Goal: Task Accomplishment & Management: Manage account settings

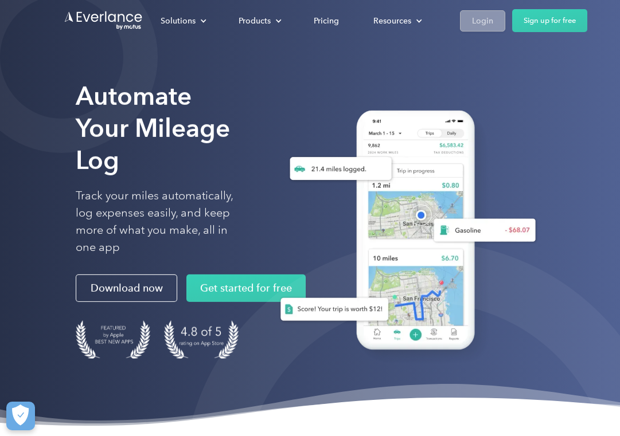
click at [486, 23] on div "Login" at bounding box center [482, 21] width 21 height 14
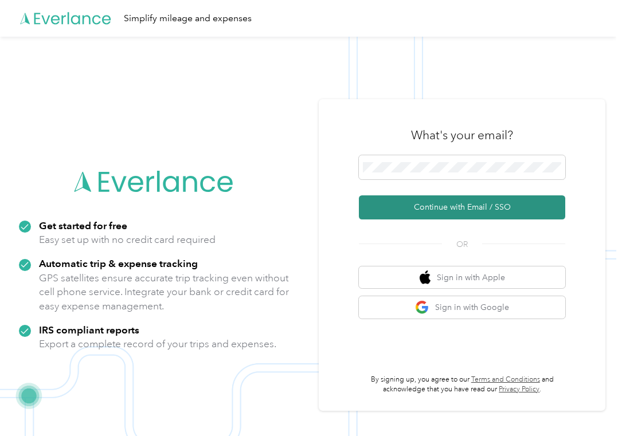
click at [447, 212] on button "Continue with Email / SSO" at bounding box center [462, 208] width 206 height 24
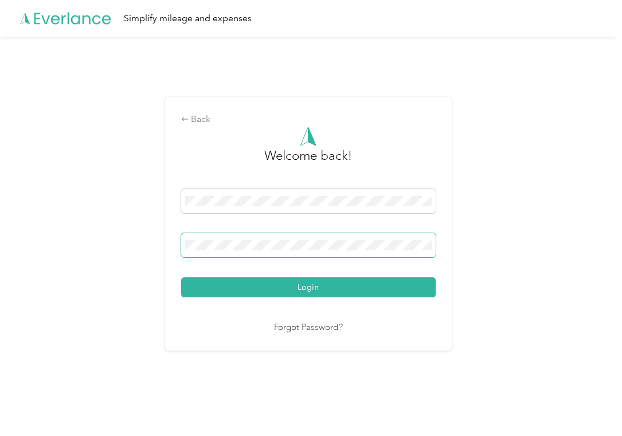
click at [181, 278] on button "Login" at bounding box center [308, 288] width 255 height 20
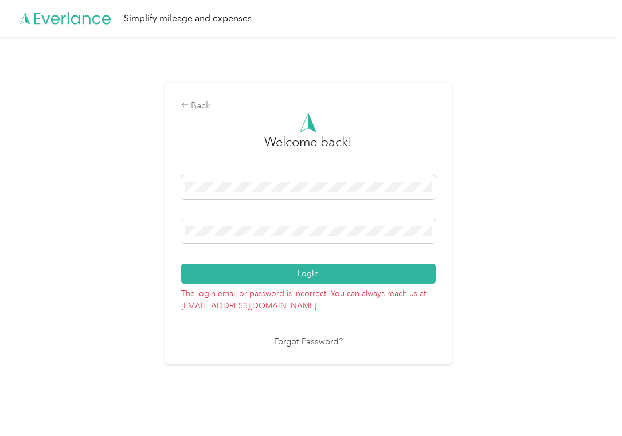
drag, startPoint x: 245, startPoint y: 237, endPoint x: 182, endPoint y: 224, distance: 65.1
click at [182, 224] on div "Back Welcome back! Login The login email or password is incorrect. You can alwa…" at bounding box center [308, 224] width 287 height 282
drag, startPoint x: 183, startPoint y: 225, endPoint x: 161, endPoint y: 230, distance: 22.8
click at [161, 230] on div "Back Welcome back! Login The login email or password is incorrect. You can alwa…" at bounding box center [308, 229] width 617 height 384
click at [181, 264] on button "Login" at bounding box center [308, 274] width 255 height 20
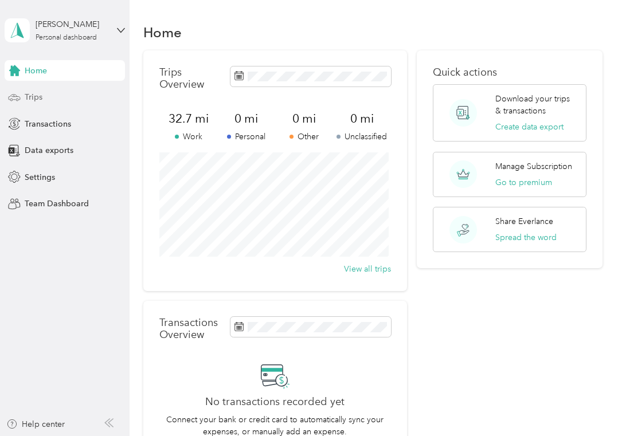
click at [50, 98] on div "Trips" at bounding box center [65, 97] width 120 height 21
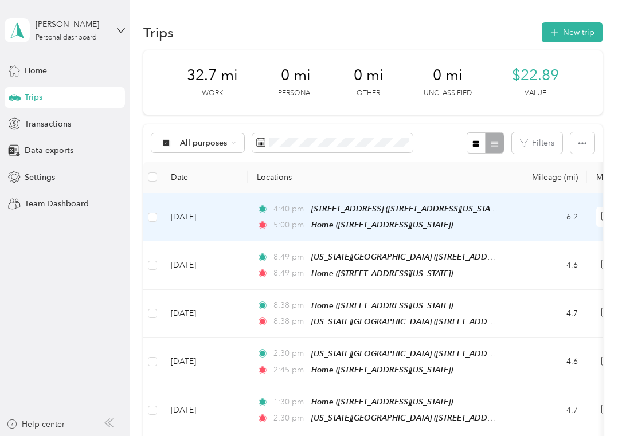
click at [204, 217] on td "[DATE]" at bounding box center [205, 217] width 86 height 48
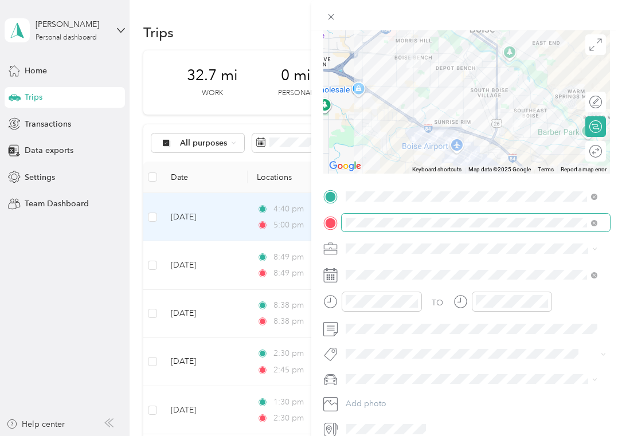
scroll to position [90, 0]
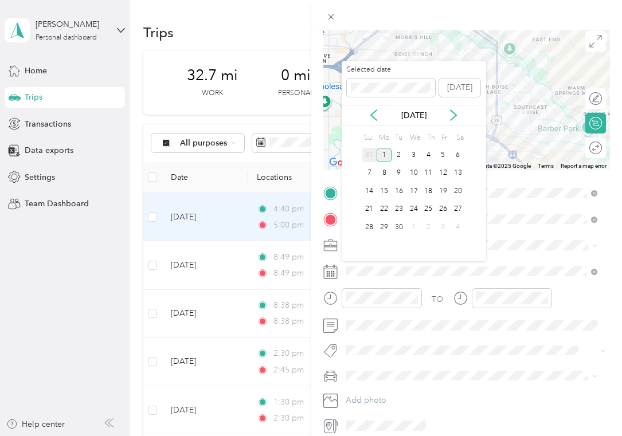
click at [373, 152] on div "31" at bounding box center [369, 155] width 15 height 14
click at [446, 224] on div "29" at bounding box center [443, 227] width 15 height 14
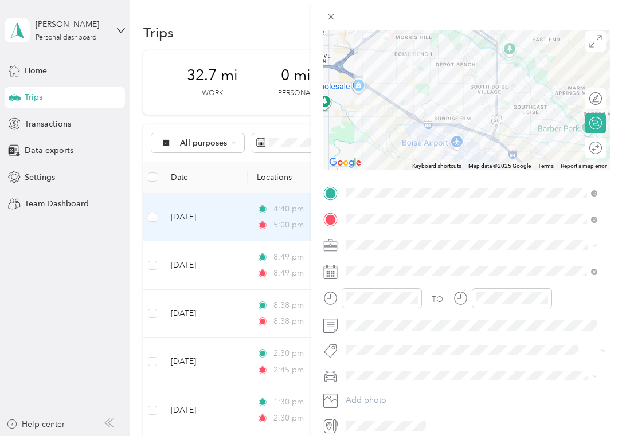
scroll to position [139, 0]
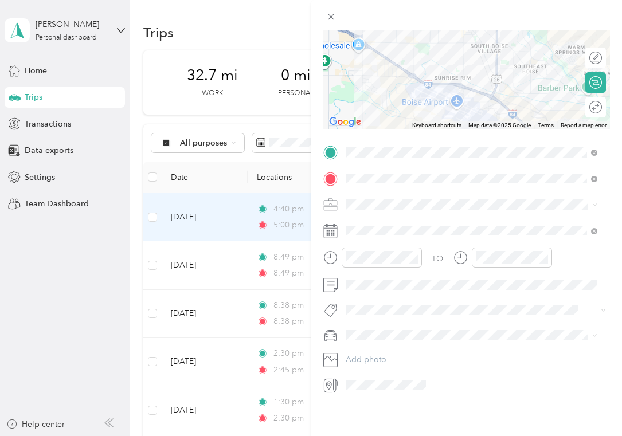
click at [416, 326] on span at bounding box center [476, 335] width 269 height 18
click at [374, 368] on li "Tesla" at bounding box center [472, 367] width 260 height 20
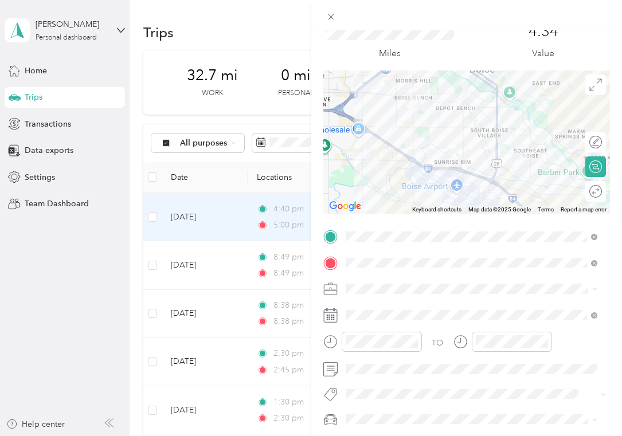
scroll to position [0, 0]
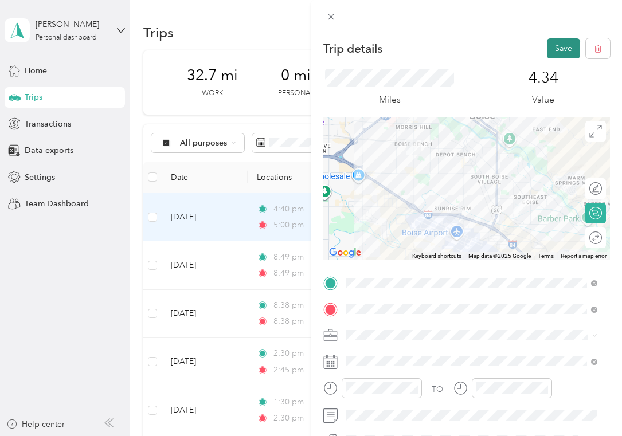
click at [554, 50] on button "Save" at bounding box center [563, 48] width 33 height 20
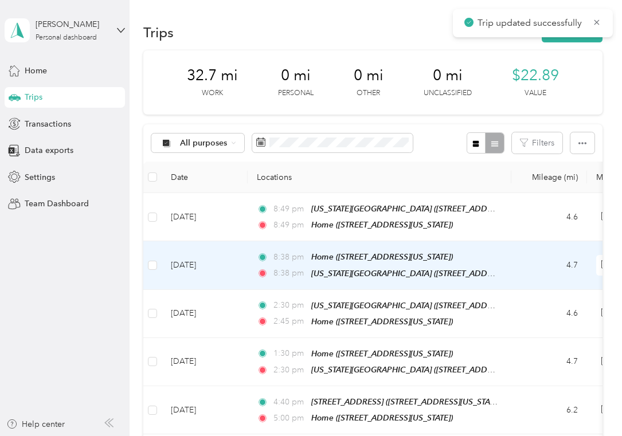
click at [204, 260] on td "[DATE]" at bounding box center [205, 265] width 86 height 48
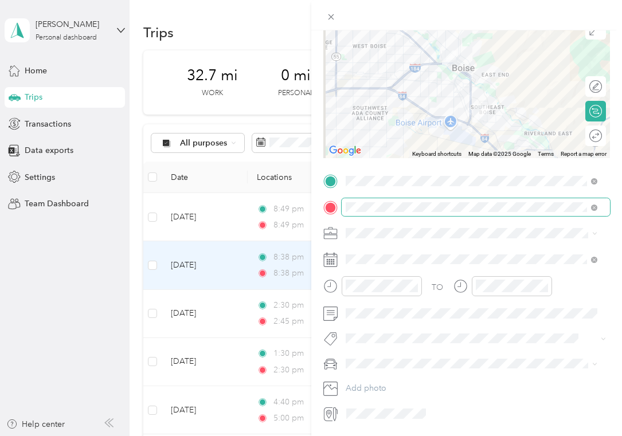
scroll to position [139, 0]
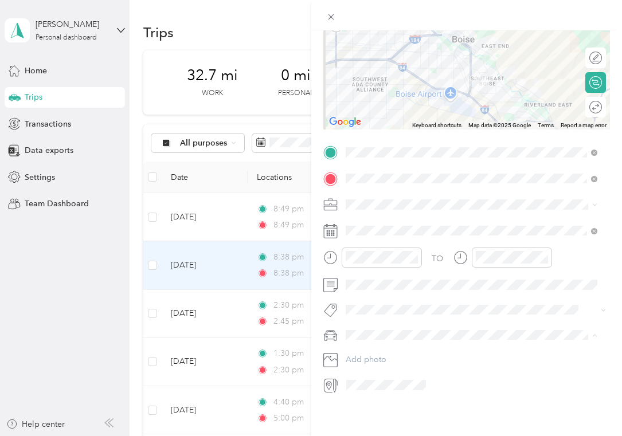
click at [352, 362] on span "Tesla" at bounding box center [359, 367] width 18 height 10
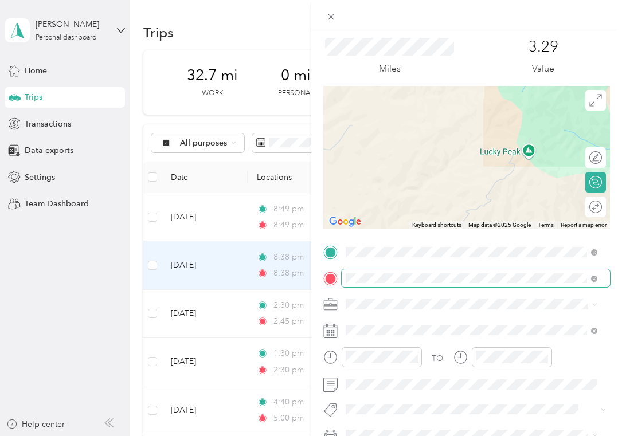
scroll to position [4, 0]
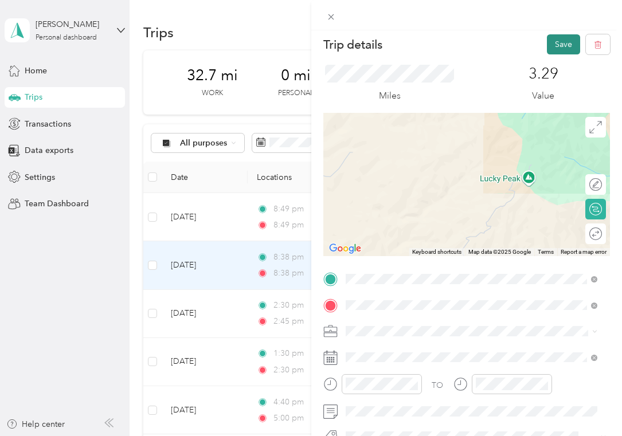
click at [555, 48] on button "Save" at bounding box center [563, 44] width 33 height 20
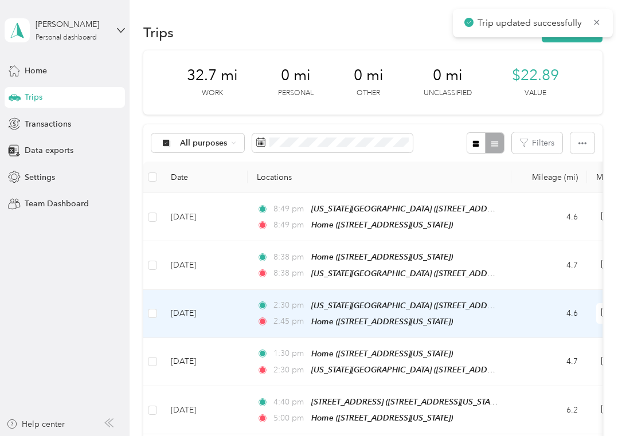
click at [209, 308] on td "[DATE]" at bounding box center [205, 314] width 86 height 48
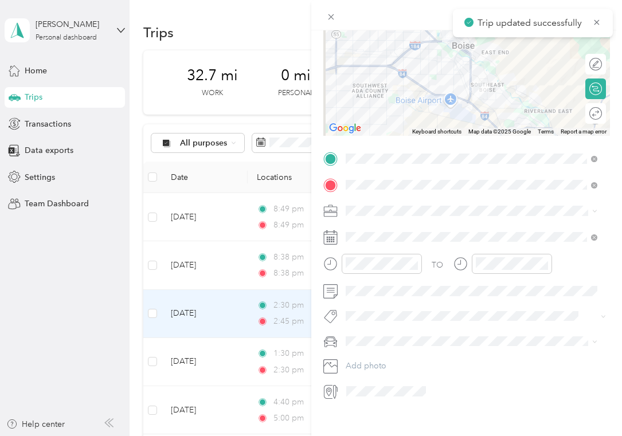
scroll to position [139, 0]
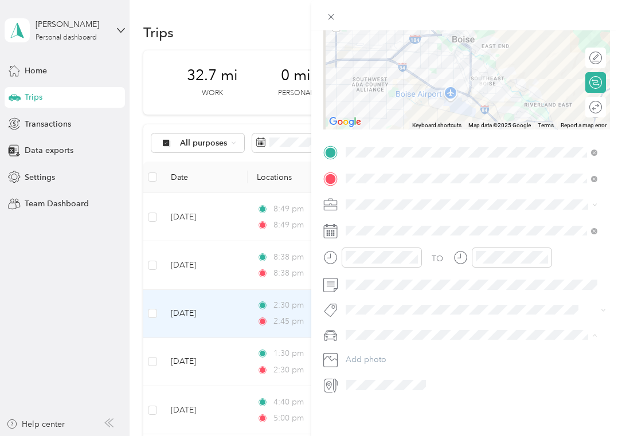
click at [358, 365] on span "Tesla" at bounding box center [359, 367] width 18 height 10
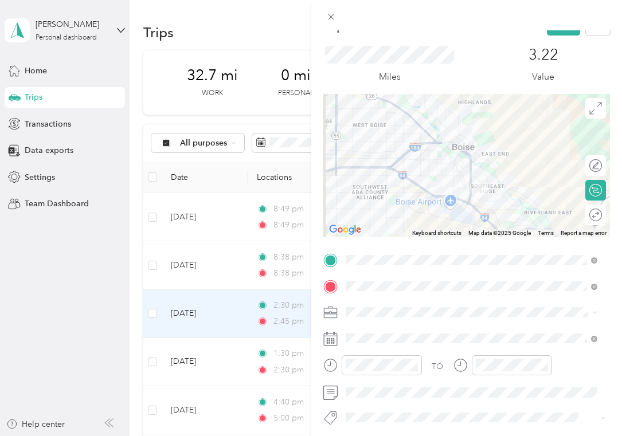
scroll to position [17, 0]
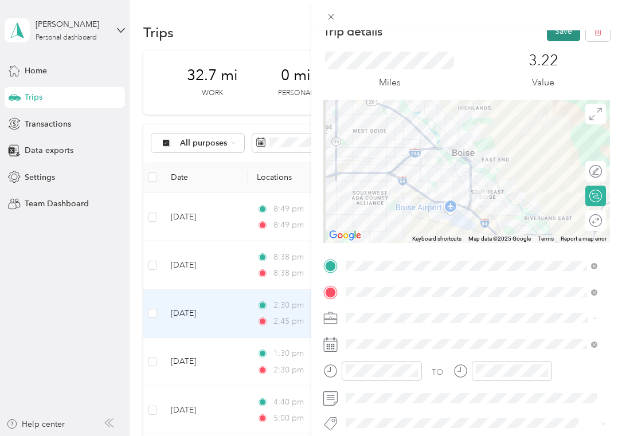
click at [550, 40] on button "Save" at bounding box center [563, 31] width 33 height 20
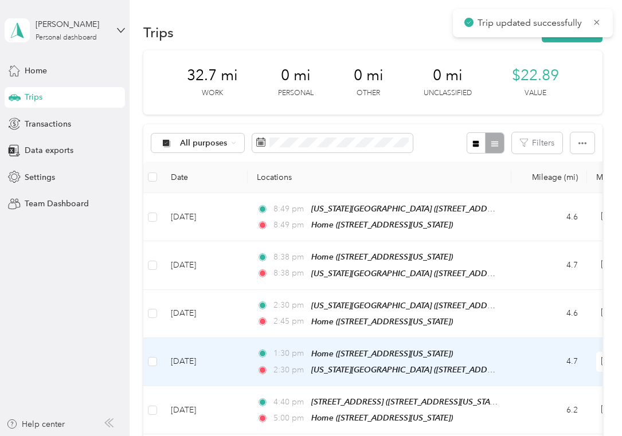
click at [223, 371] on td "[DATE]" at bounding box center [205, 362] width 86 height 48
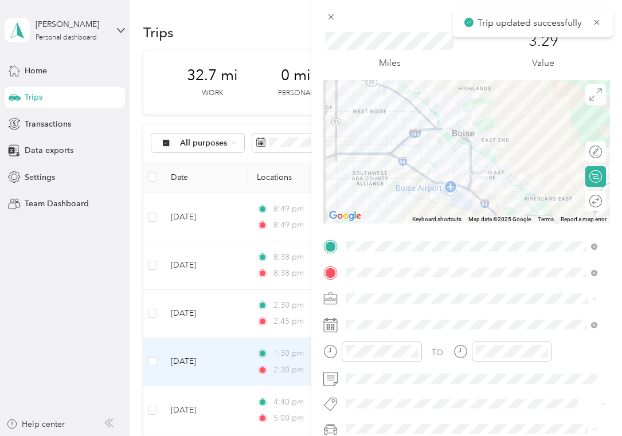
scroll to position [139, 0]
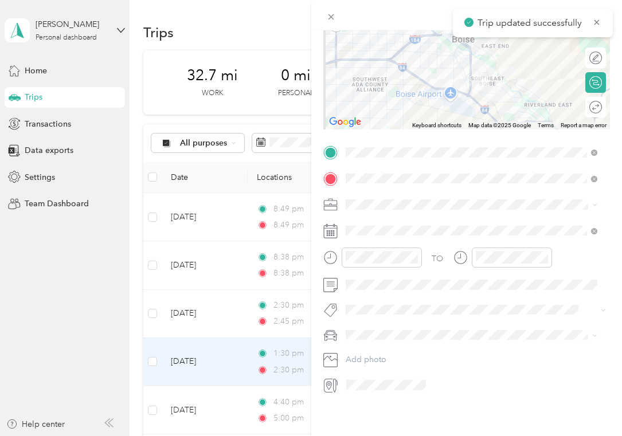
click at [212, 381] on div "Trip details Save This trip cannot be edited because it is either under review,…" at bounding box center [311, 218] width 622 height 436
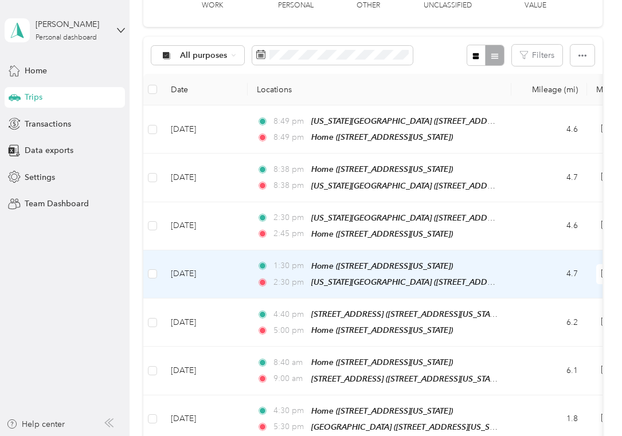
scroll to position [169, 0]
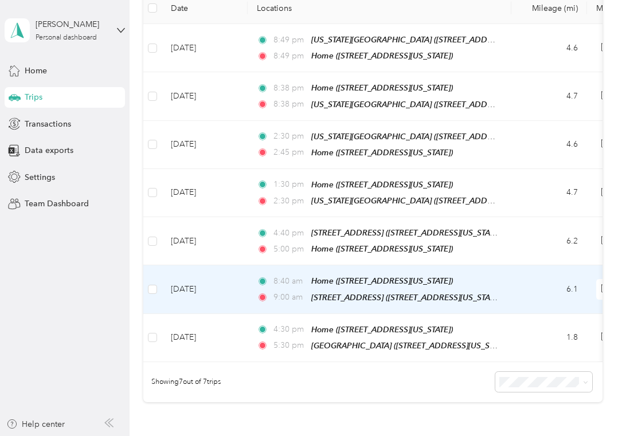
click at [225, 289] on td "[DATE]" at bounding box center [205, 290] width 86 height 48
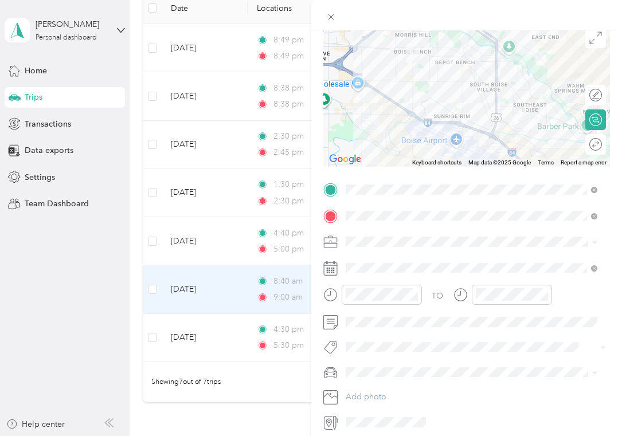
scroll to position [139, 0]
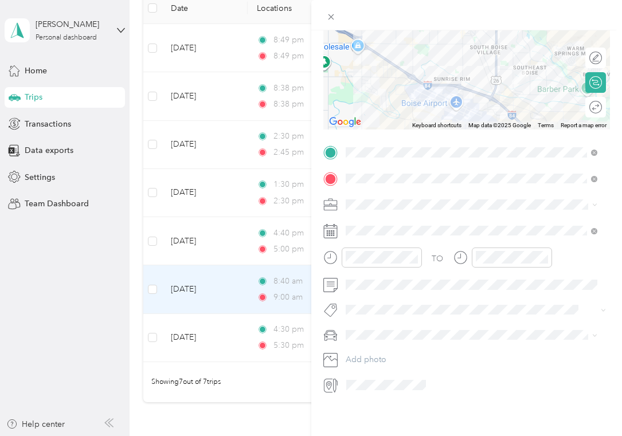
click at [359, 366] on div "Tesla" at bounding box center [472, 367] width 244 height 12
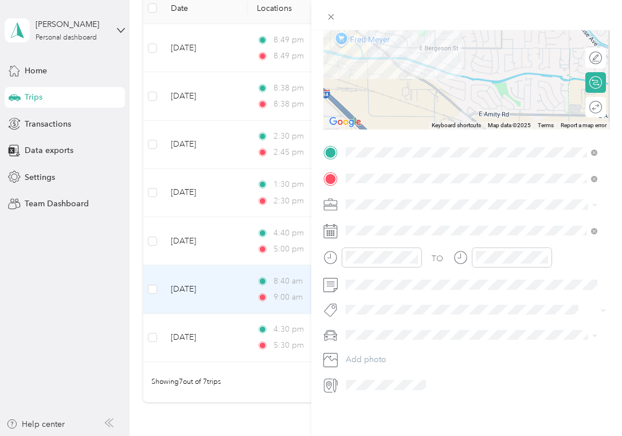
scroll to position [0, 0]
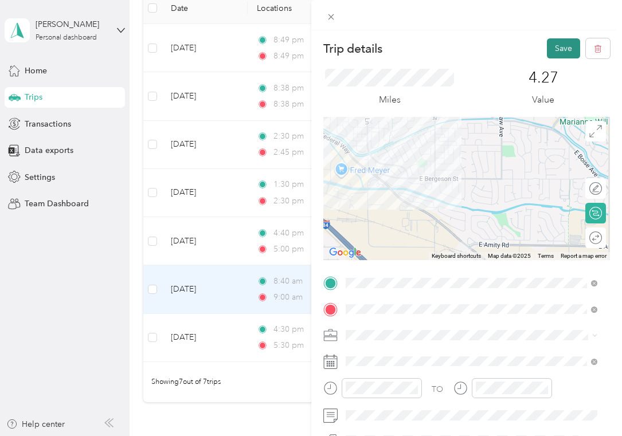
click at [556, 44] on button "Save" at bounding box center [563, 48] width 33 height 20
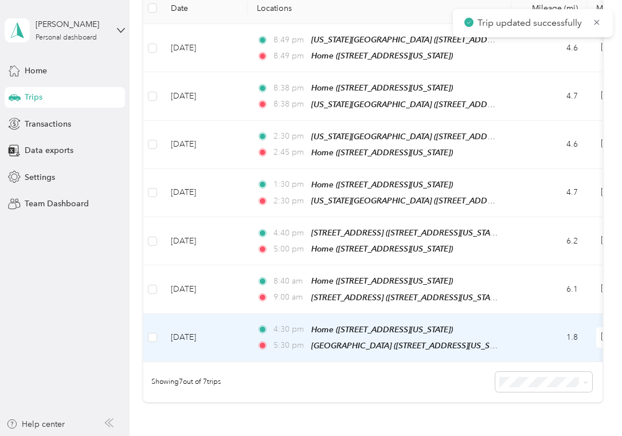
click at [245, 324] on td "[DATE]" at bounding box center [205, 338] width 86 height 48
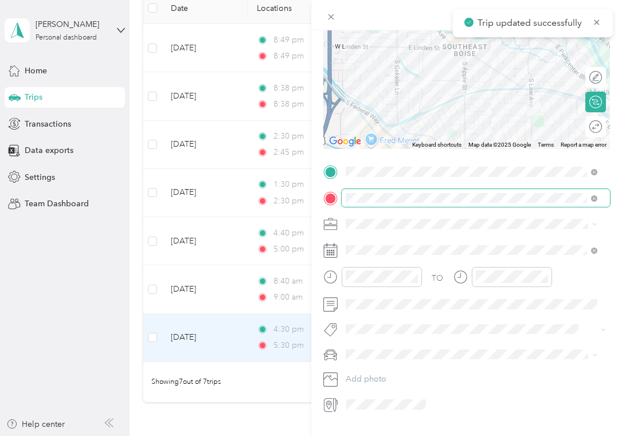
scroll to position [132, 0]
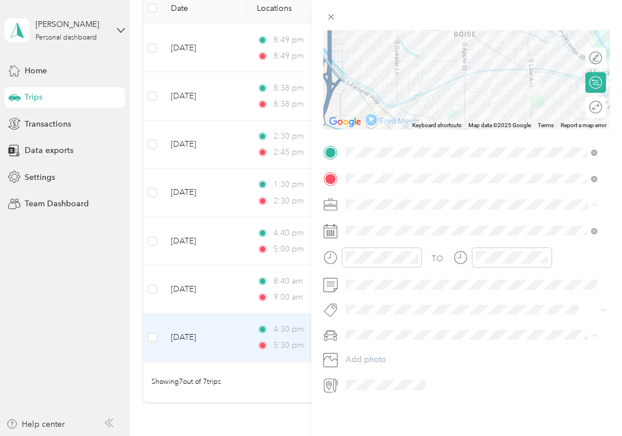
click at [361, 340] on span at bounding box center [476, 335] width 269 height 18
click at [361, 374] on div "Tesla" at bounding box center [472, 369] width 244 height 12
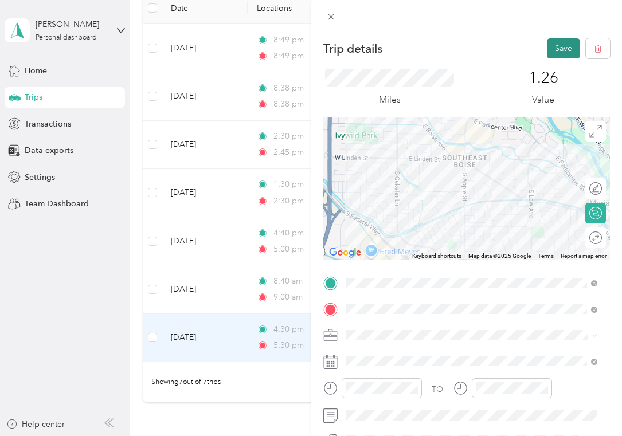
click at [554, 48] on button "Save" at bounding box center [563, 48] width 33 height 20
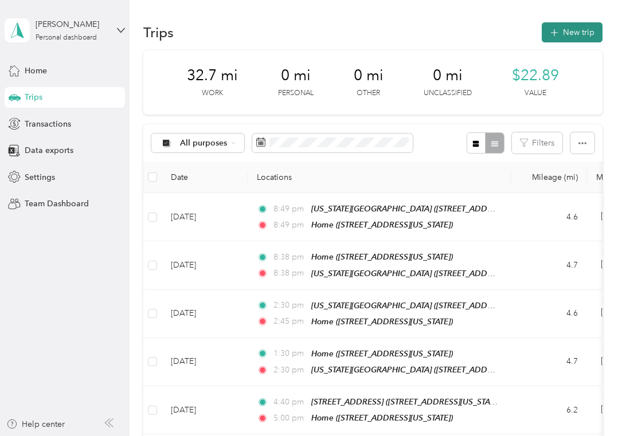
click at [566, 26] on button "New trip" at bounding box center [572, 32] width 61 height 20
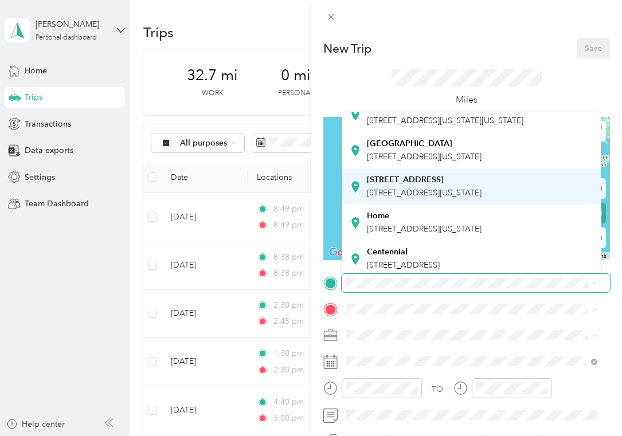
scroll to position [80, 0]
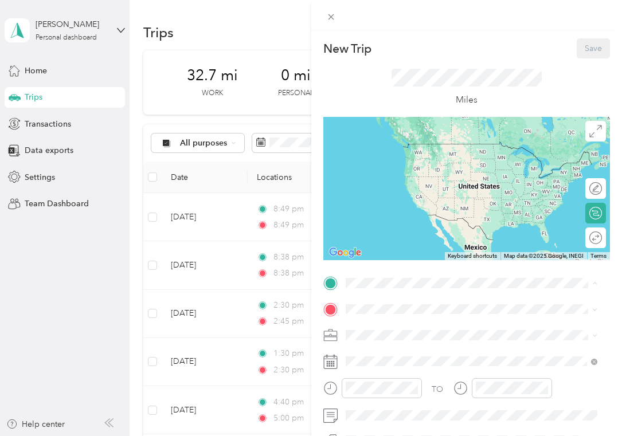
click at [376, 221] on span "[STREET_ADDRESS][US_STATE]" at bounding box center [424, 225] width 115 height 10
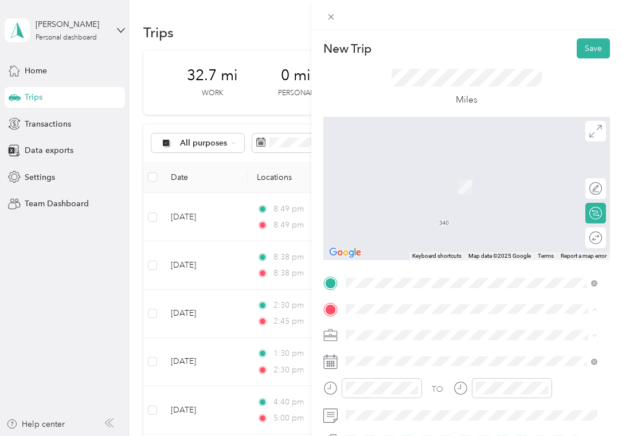
click at [391, 191] on li "[US_STATE] Street [STREET_ADDRESS][US_STATE][US_STATE]" at bounding box center [472, 181] width 260 height 36
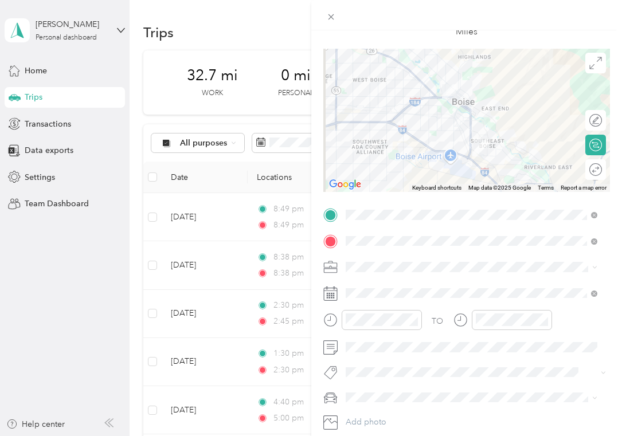
scroll to position [92, 0]
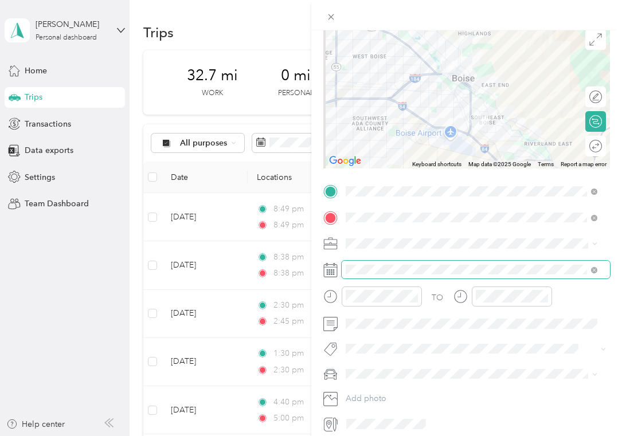
click at [368, 275] on span at bounding box center [476, 270] width 269 height 18
click at [341, 271] on div at bounding box center [466, 270] width 287 height 18
click at [338, 271] on div at bounding box center [466, 270] width 287 height 18
click at [334, 271] on icon at bounding box center [330, 270] width 14 height 14
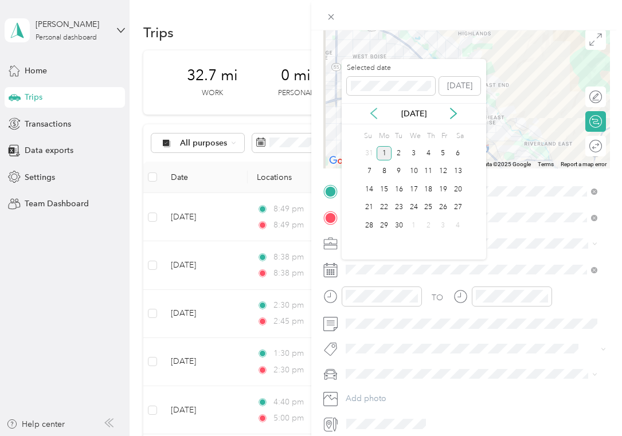
click at [374, 116] on icon at bounding box center [374, 113] width 6 height 10
click at [437, 209] on div "22" at bounding box center [443, 208] width 15 height 14
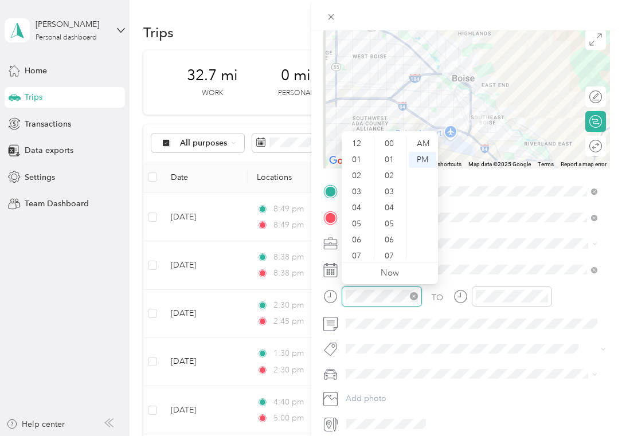
scroll to position [840, 0]
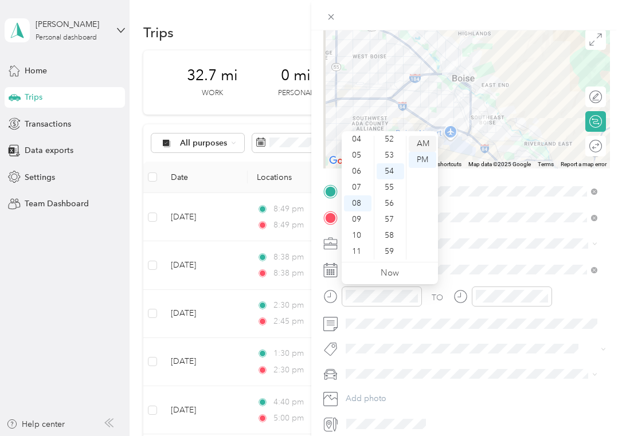
click at [416, 146] on div "AM" at bounding box center [423, 144] width 28 height 16
click at [360, 200] on div "08" at bounding box center [358, 204] width 28 height 16
click at [394, 213] on div "40" at bounding box center [391, 217] width 28 height 16
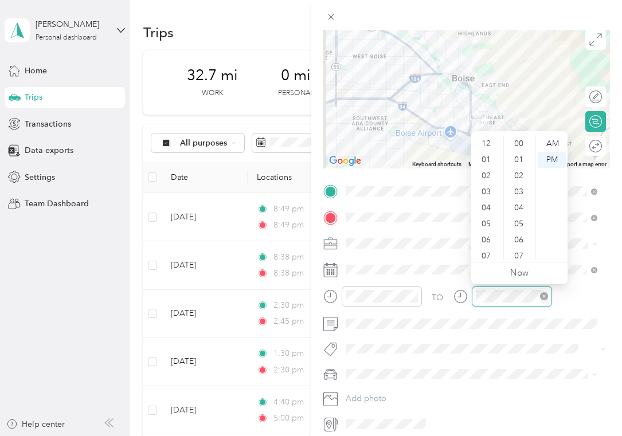
scroll to position [69, 0]
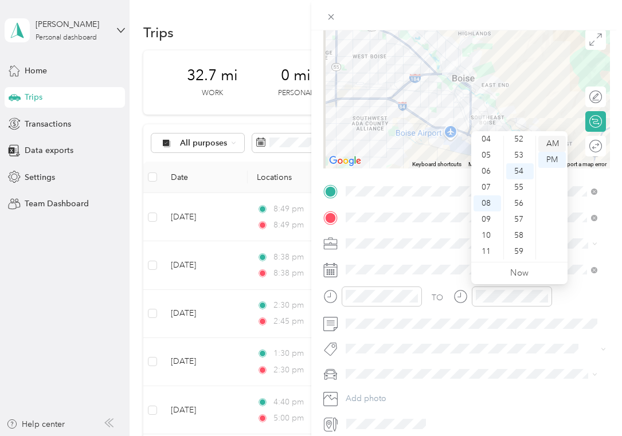
click at [556, 142] on div "AM" at bounding box center [553, 144] width 28 height 16
click at [487, 217] on div "09" at bounding box center [488, 220] width 28 height 16
click at [520, 142] on div "00" at bounding box center [520, 144] width 28 height 16
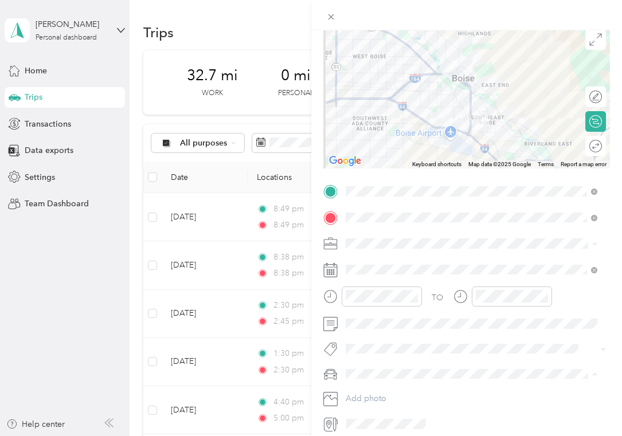
click at [375, 416] on li "Tesla" at bounding box center [472, 414] width 260 height 20
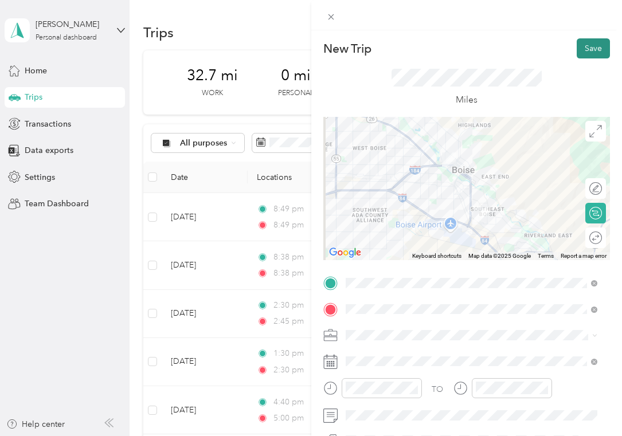
click at [587, 54] on button "Save" at bounding box center [593, 48] width 33 height 20
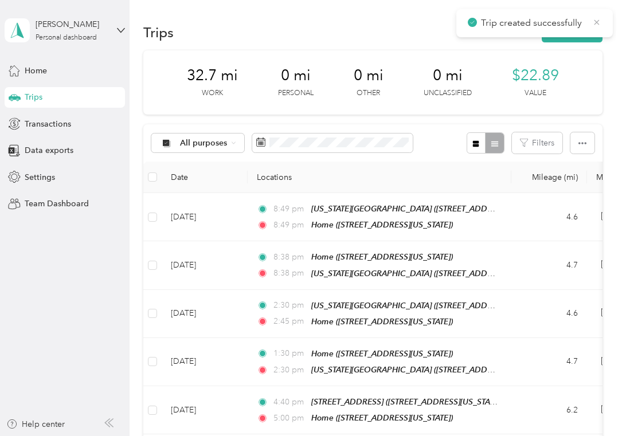
click at [597, 25] on icon at bounding box center [596, 22] width 9 height 10
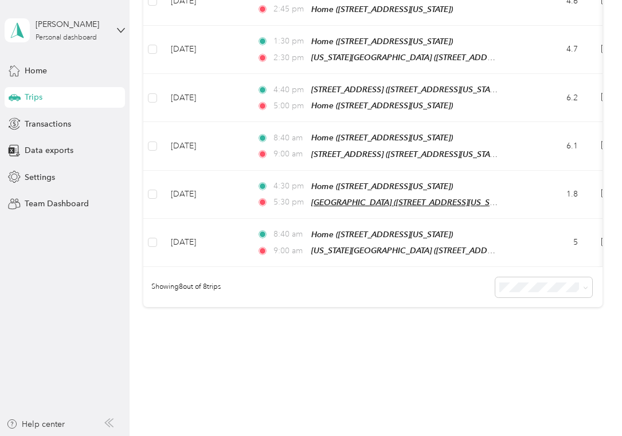
scroll to position [346, 0]
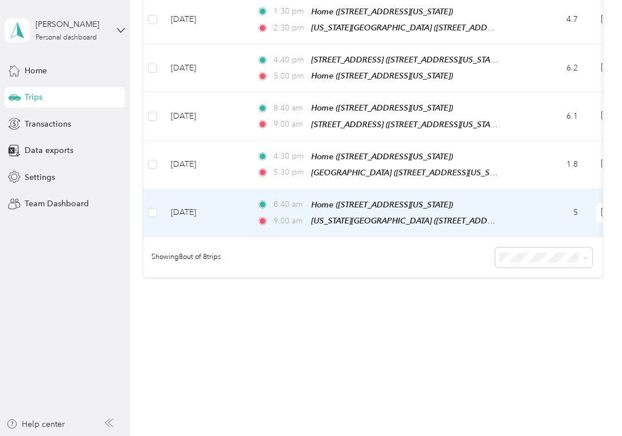
click at [182, 208] on td "[DATE]" at bounding box center [205, 213] width 86 height 48
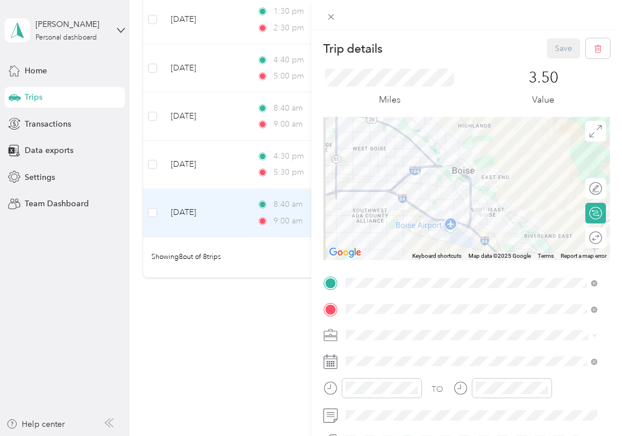
click at [417, 183] on span "[STREET_ADDRESS][US_STATE]" at bounding box center [424, 187] width 115 height 10
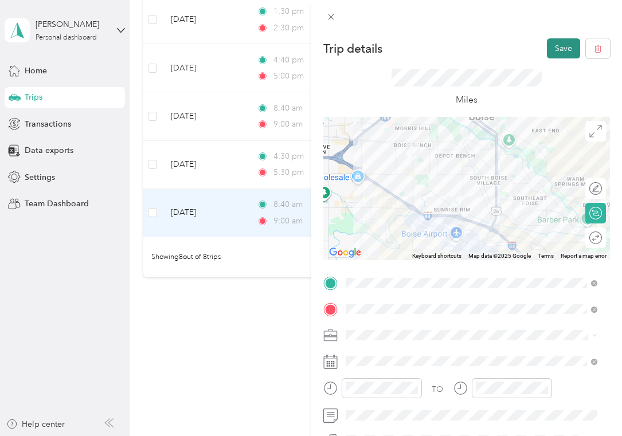
click at [554, 53] on button "Save" at bounding box center [563, 48] width 33 height 20
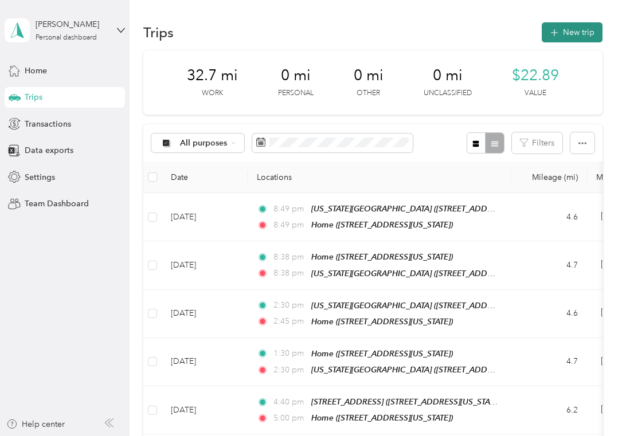
click at [570, 26] on button "New trip" at bounding box center [572, 32] width 61 height 20
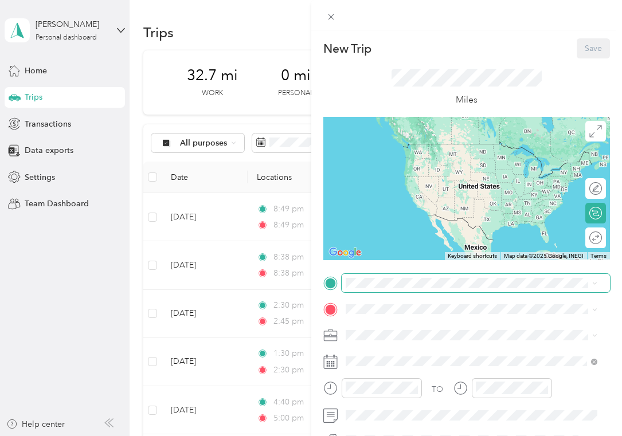
click at [369, 276] on span at bounding box center [476, 283] width 269 height 18
click at [374, 225] on strong "[STREET_ADDRESS]" at bounding box center [405, 220] width 77 height 10
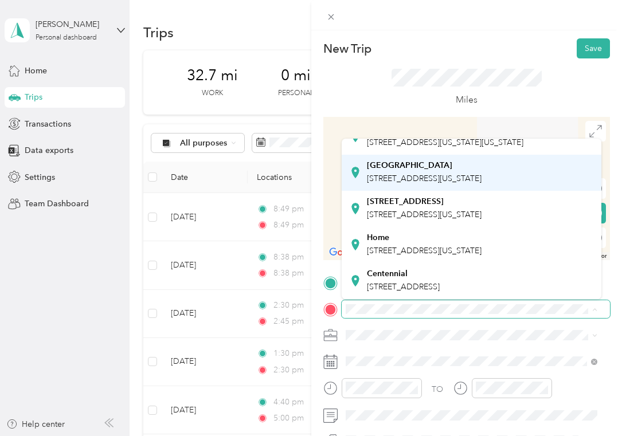
scroll to position [80, 0]
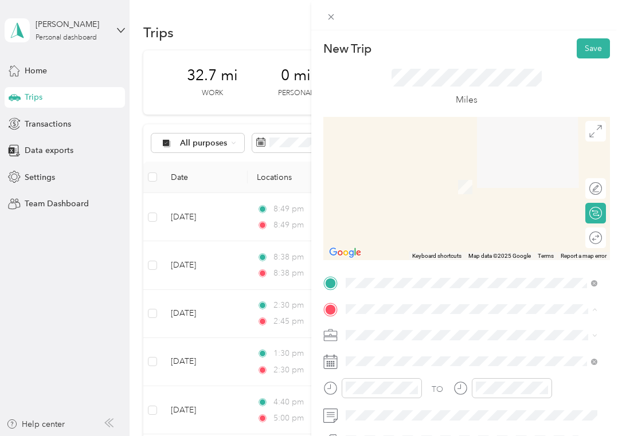
click at [384, 233] on div "Home [STREET_ADDRESS][US_STATE]" at bounding box center [424, 245] width 115 height 24
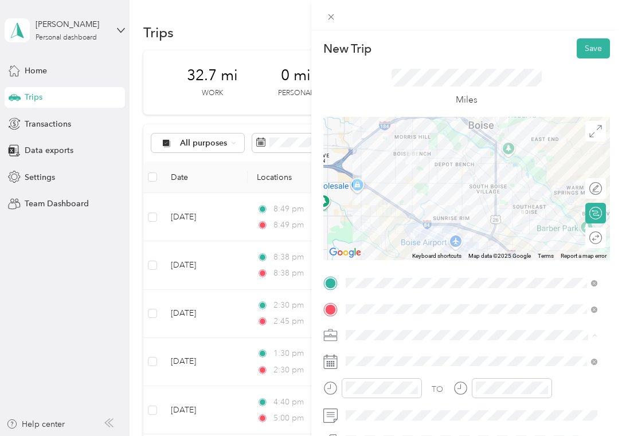
click at [358, 205] on li "Mbm" at bounding box center [472, 215] width 260 height 20
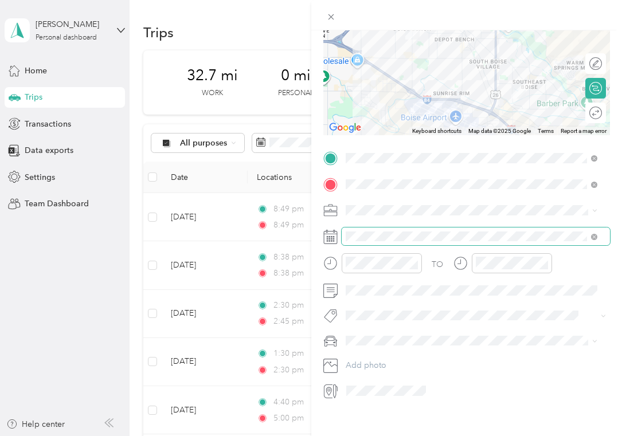
scroll to position [139, 0]
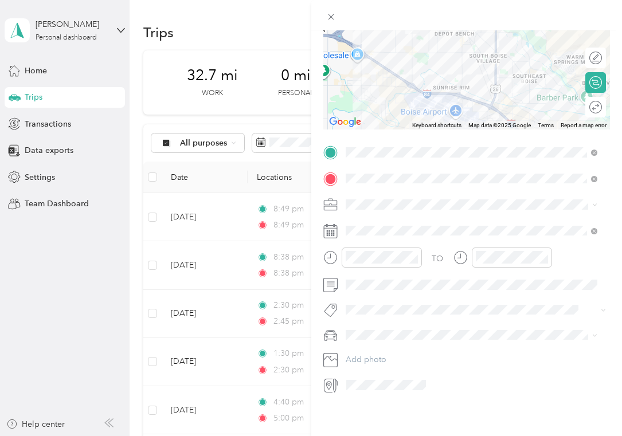
click at [354, 368] on li "Tesla" at bounding box center [472, 362] width 260 height 20
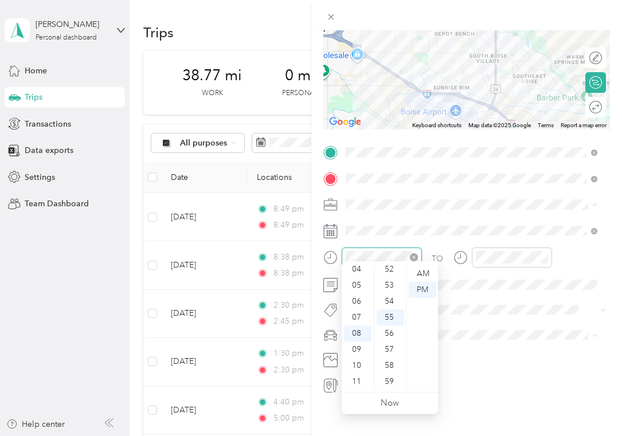
click at [344, 249] on div at bounding box center [382, 258] width 80 height 20
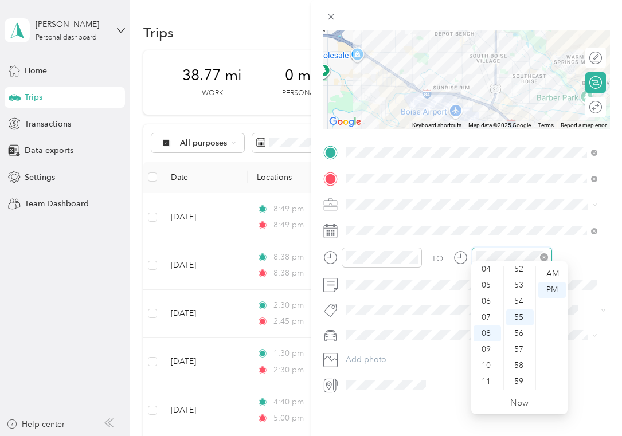
click at [475, 248] on div at bounding box center [512, 258] width 80 height 20
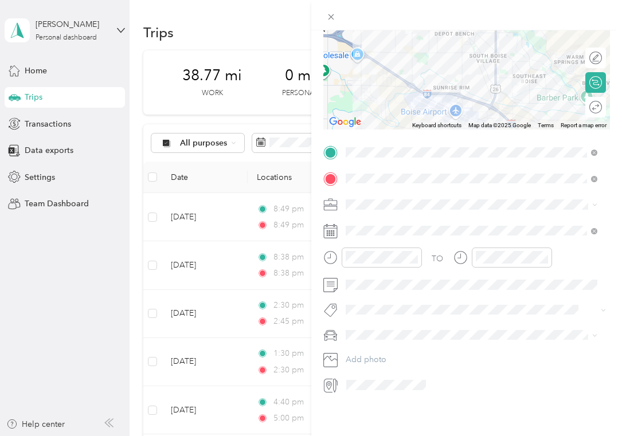
click at [521, 231] on div "TO Add photo" at bounding box center [466, 268] width 287 height 251
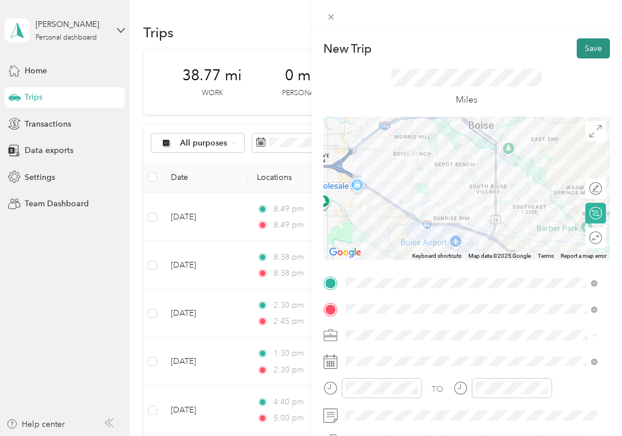
click at [579, 41] on button "Save" at bounding box center [593, 48] width 33 height 20
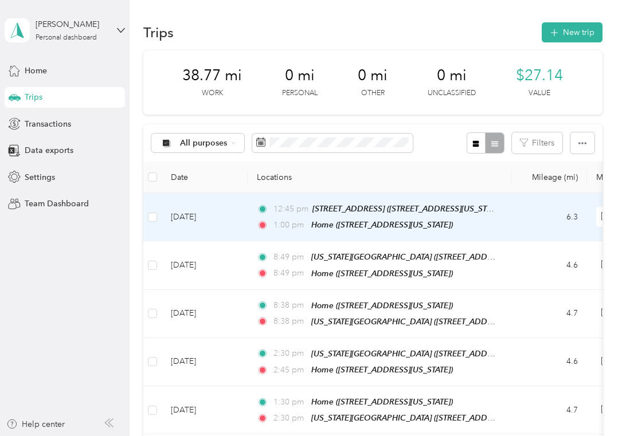
click at [220, 228] on td "[DATE]" at bounding box center [205, 217] width 86 height 48
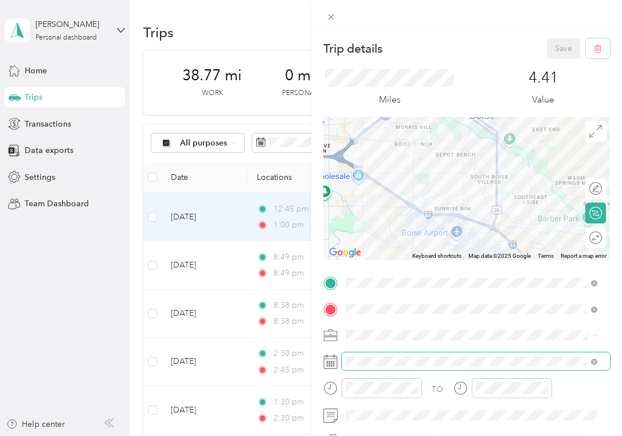
click at [367, 368] on span at bounding box center [476, 362] width 269 height 18
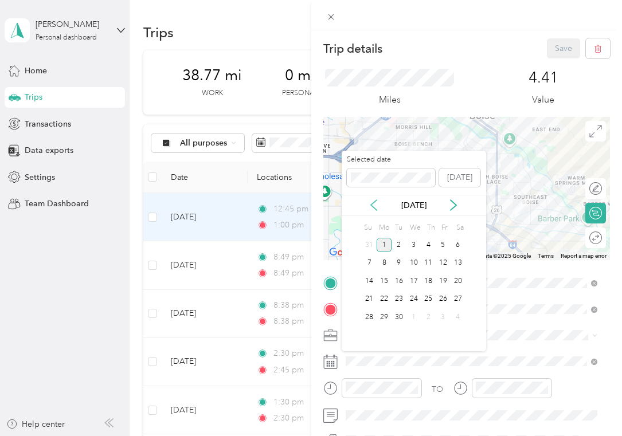
click at [372, 200] on icon at bounding box center [373, 205] width 11 height 11
click at [445, 300] on div "22" at bounding box center [443, 299] width 15 height 14
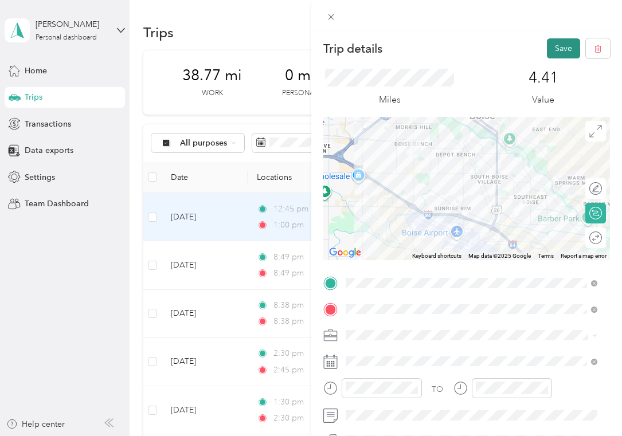
click at [558, 41] on button "Save" at bounding box center [563, 48] width 33 height 20
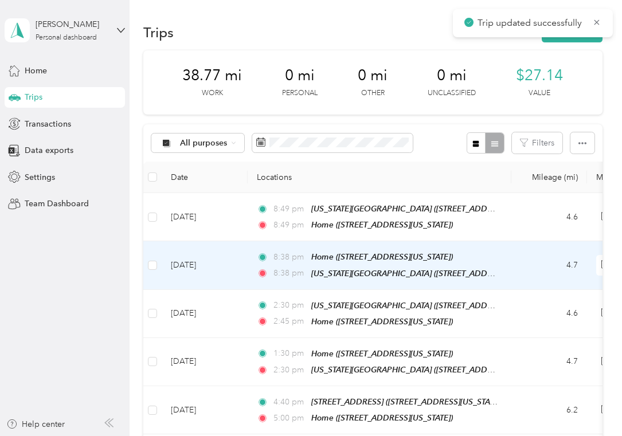
click at [224, 268] on td "[DATE]" at bounding box center [205, 265] width 86 height 48
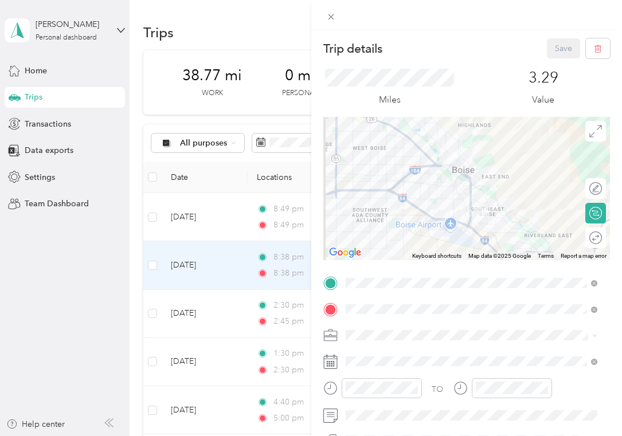
click at [373, 208] on li "Mbm" at bounding box center [472, 210] width 260 height 20
drag, startPoint x: 551, startPoint y: 50, endPoint x: 442, endPoint y: 93, distance: 117.5
click at [442, 93] on div "Trip details Save This trip cannot be edited because it is either under review,…" at bounding box center [466, 281] width 287 height 487
click at [353, 343] on span at bounding box center [476, 335] width 269 height 18
click at [372, 228] on li "Property Management" at bounding box center [472, 235] width 260 height 20
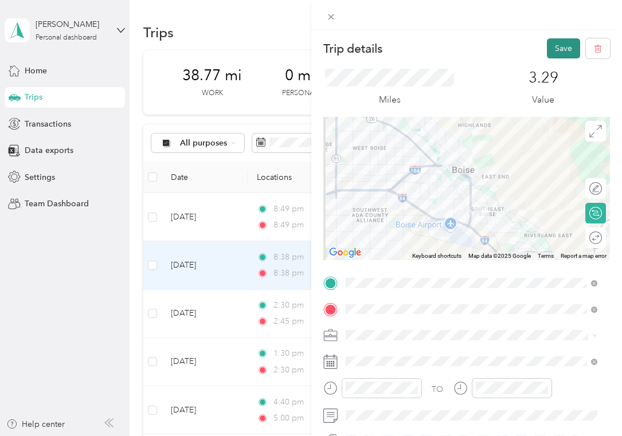
click at [553, 50] on button "Save" at bounding box center [563, 48] width 33 height 20
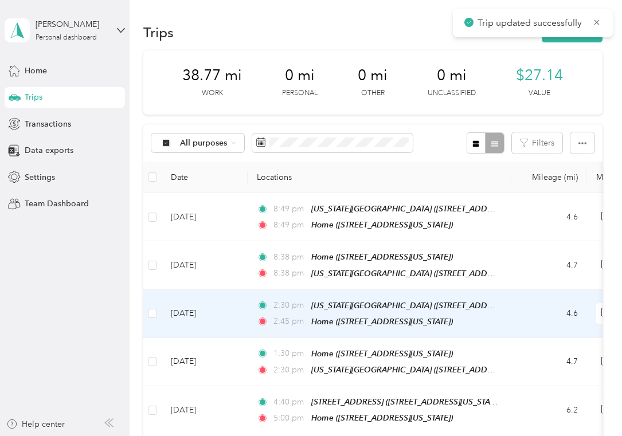
click at [238, 312] on td "[DATE]" at bounding box center [205, 314] width 86 height 48
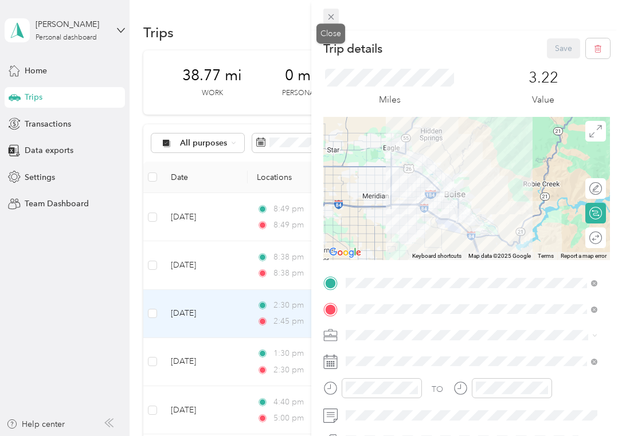
click at [327, 17] on icon at bounding box center [331, 17] width 10 height 10
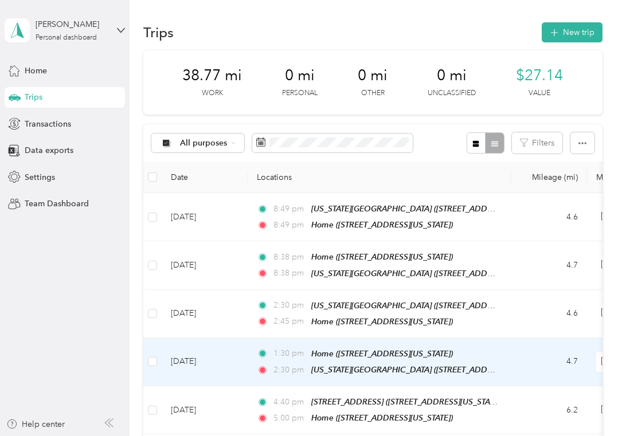
click at [304, 354] on span "1:30 pm" at bounding box center [290, 354] width 33 height 13
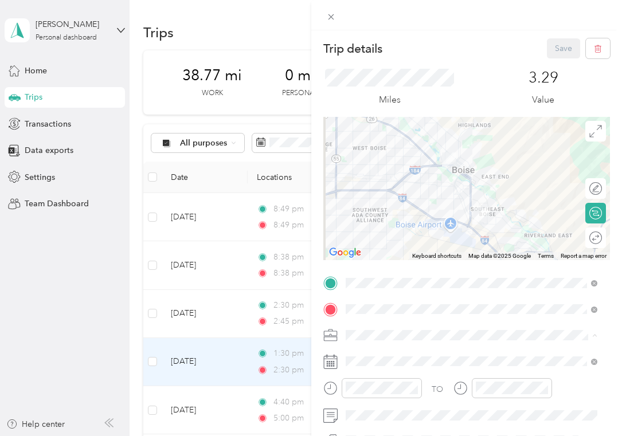
click at [381, 230] on span "Property Management" at bounding box center [390, 235] width 81 height 10
click at [549, 49] on button "Save" at bounding box center [563, 48] width 33 height 20
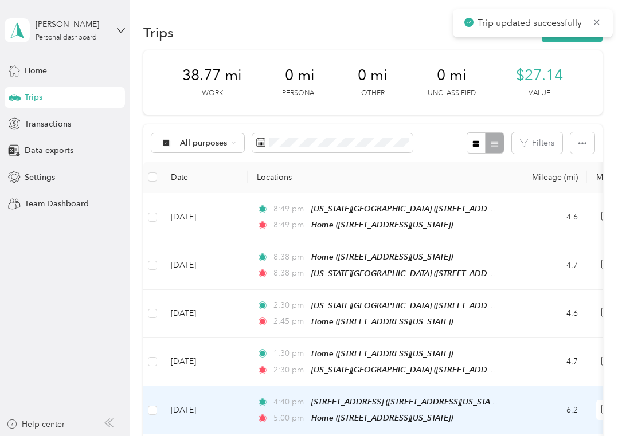
click at [256, 416] on td "4:40 pm [STREET_ADDRESS] ([STREET_ADDRESS][US_STATE]) 5:00 pm Home ([STREET_ADD…" at bounding box center [380, 411] width 264 height 48
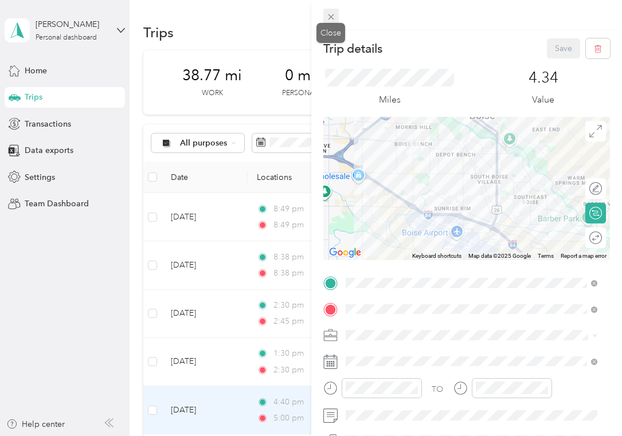
click at [332, 15] on icon at bounding box center [331, 17] width 6 height 6
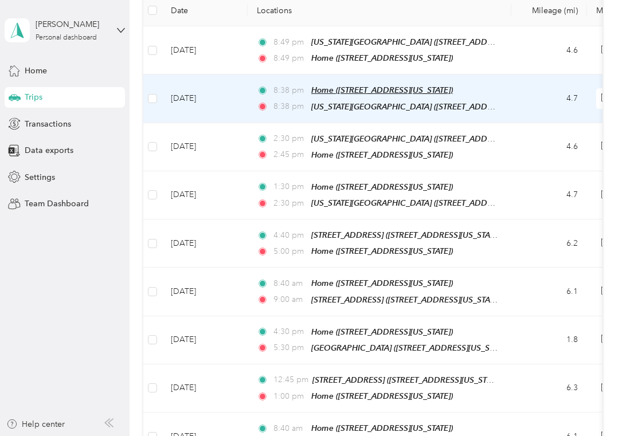
scroll to position [178, 0]
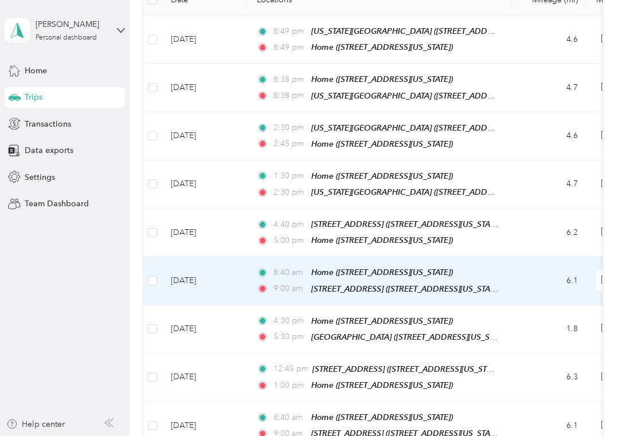
click at [331, 278] on div "8:40 am Home ([STREET_ADDRESS][US_STATE]) 9:00 am [STREET_ADDRESS] ([STREET_ADD…" at bounding box center [377, 280] width 241 height 29
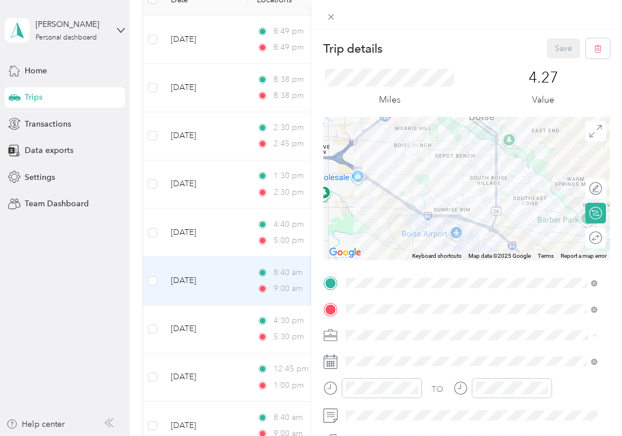
click at [219, 328] on div "Trip details Save This trip cannot be edited because it is either under review,…" at bounding box center [311, 218] width 622 height 436
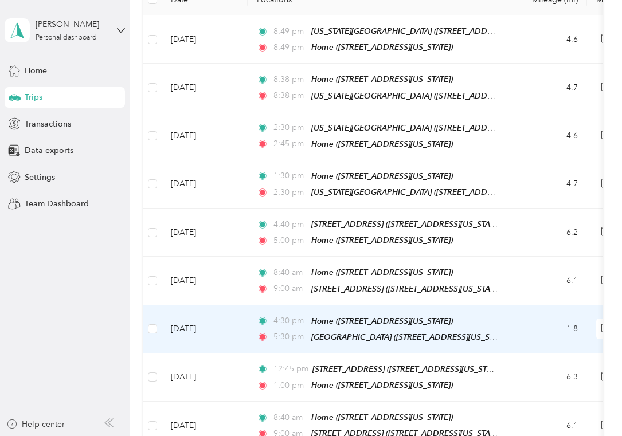
click at [219, 328] on td "[DATE]" at bounding box center [205, 330] width 86 height 48
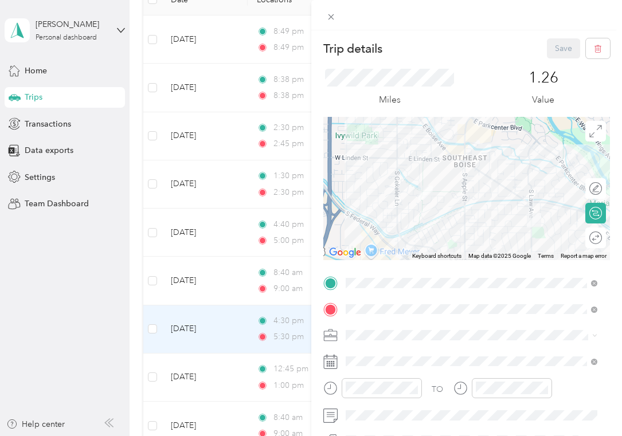
click at [352, 327] on span at bounding box center [476, 335] width 269 height 18
click at [352, 343] on span at bounding box center [476, 335] width 269 height 18
click at [377, 229] on div "Property Management" at bounding box center [472, 235] width 244 height 12
click at [561, 46] on button "Save" at bounding box center [563, 48] width 33 height 20
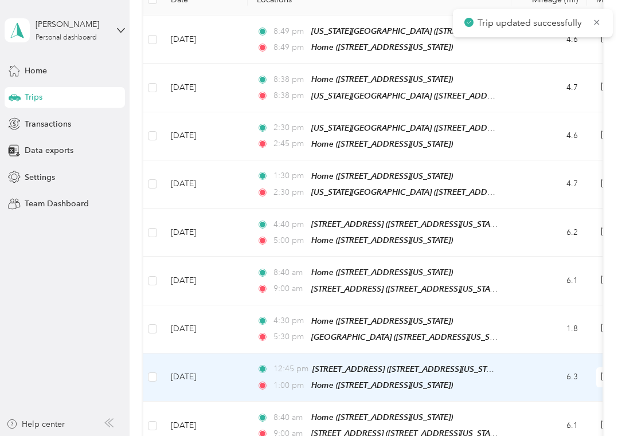
click at [310, 379] on div "1:00 pm Home ([STREET_ADDRESS][US_STATE])" at bounding box center [377, 385] width 241 height 13
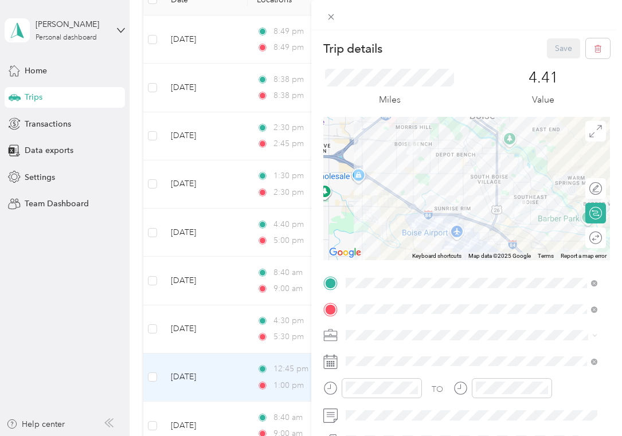
click at [239, 360] on div "Trip details Save This trip cannot be edited because it is either under review,…" at bounding box center [311, 218] width 622 height 436
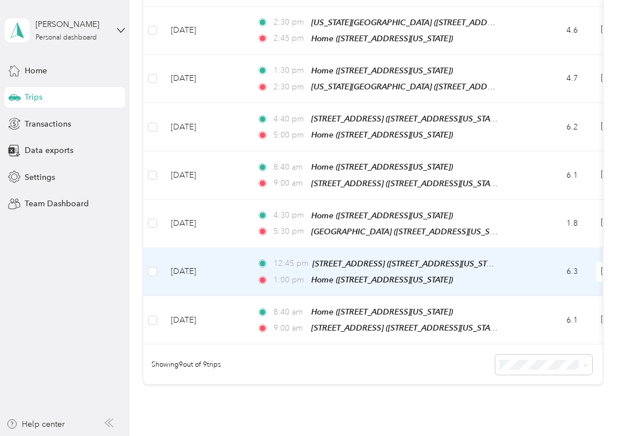
scroll to position [288, 0]
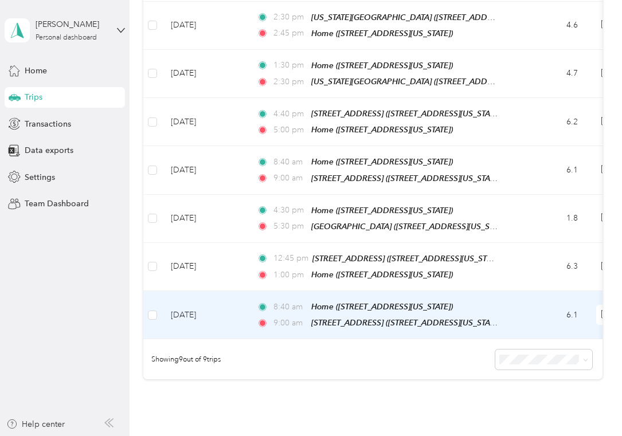
click at [236, 305] on td "[DATE]" at bounding box center [205, 315] width 86 height 48
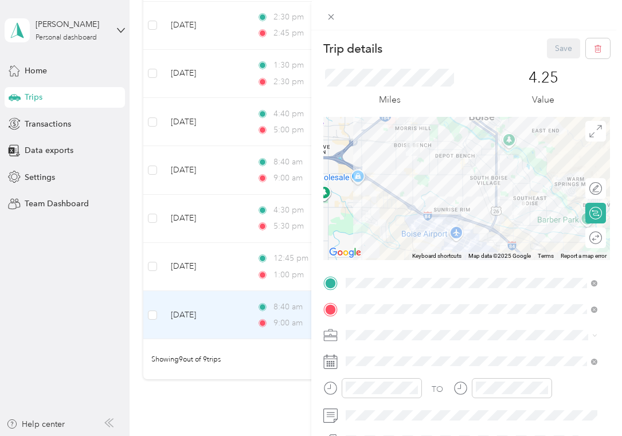
click at [391, 220] on li "Mbm" at bounding box center [472, 215] width 260 height 20
click at [552, 56] on button "Save" at bounding box center [563, 48] width 33 height 20
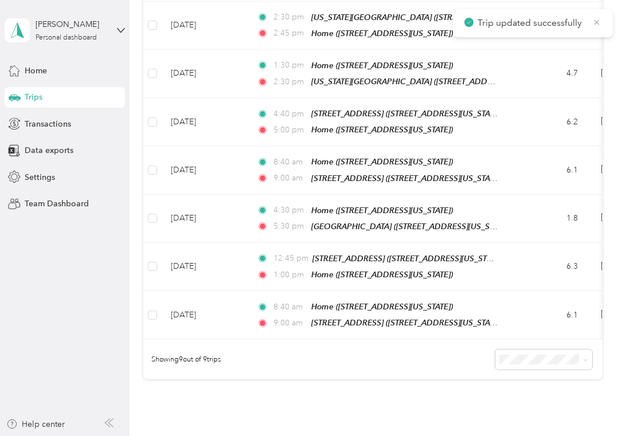
click at [596, 24] on icon at bounding box center [596, 22] width 9 height 10
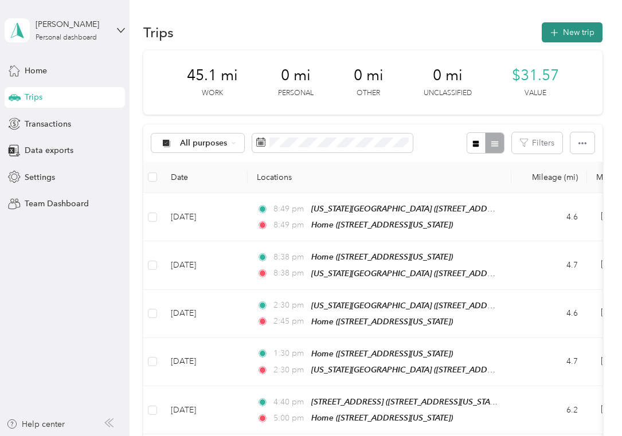
click at [579, 28] on button "New trip" at bounding box center [572, 32] width 61 height 20
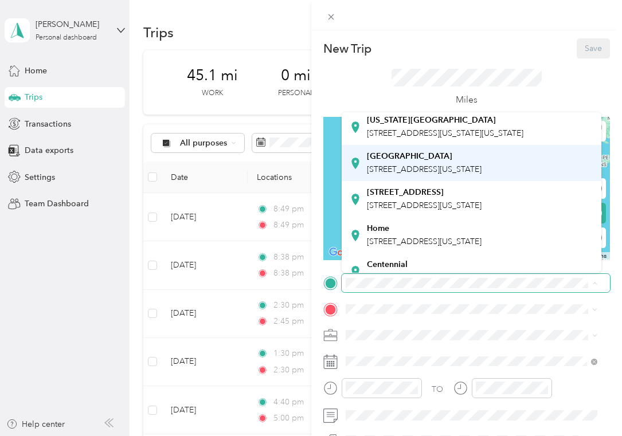
scroll to position [80, 0]
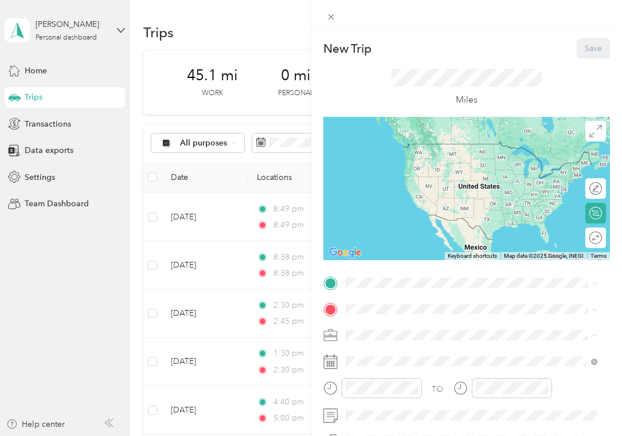
click at [385, 207] on div "Home [STREET_ADDRESS][US_STATE]" at bounding box center [424, 219] width 115 height 24
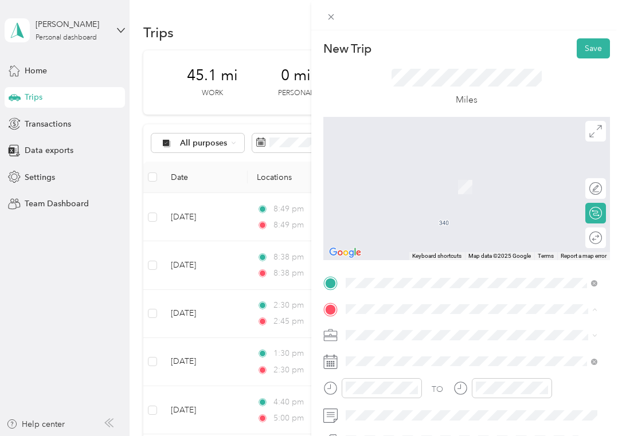
click at [383, 265] on div "[STREET_ADDRESS][GEOGRAPHIC_DATA][STREET_ADDRESS][US_STATE][GEOGRAPHIC_DATA]" at bounding box center [424, 253] width 115 height 24
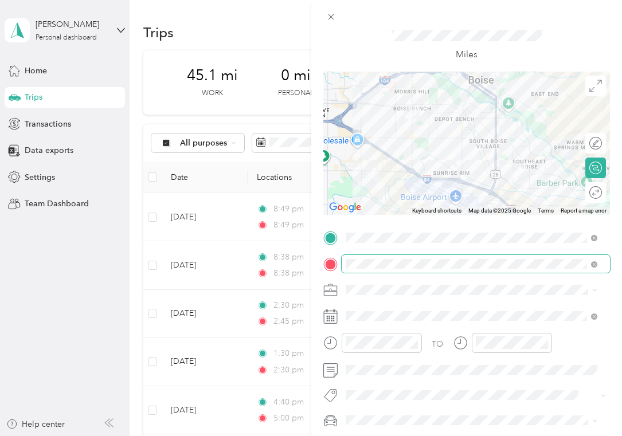
scroll to position [102, 0]
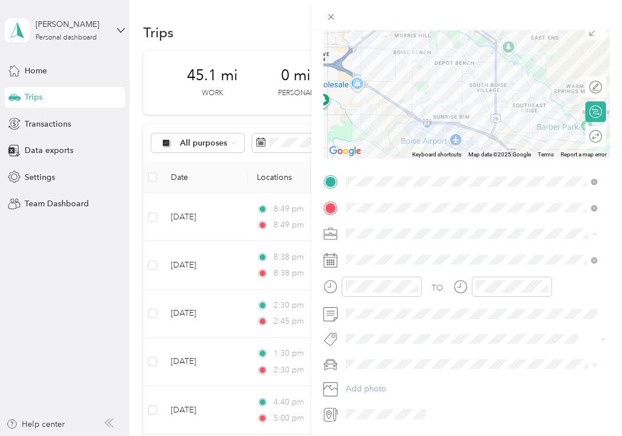
click at [356, 294] on span "Mbm" at bounding box center [359, 293] width 19 height 10
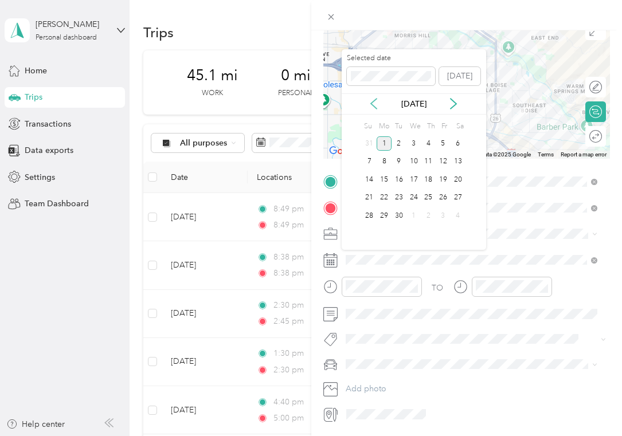
click at [375, 105] on icon at bounding box center [373, 103] width 11 height 11
click at [444, 179] on div "15" at bounding box center [443, 180] width 15 height 14
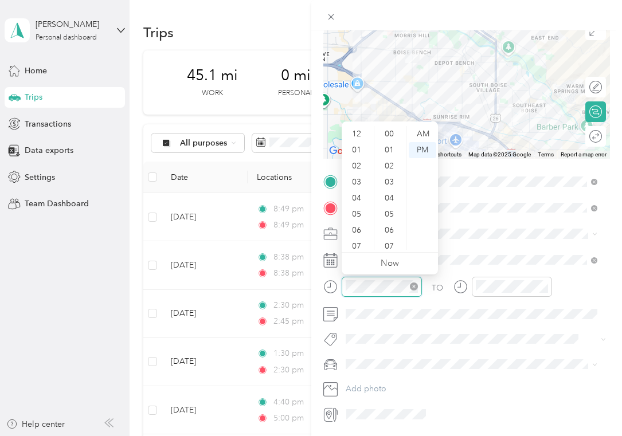
scroll to position [840, 0]
click at [345, 287] on div at bounding box center [382, 287] width 80 height 20
click at [422, 133] on div "AM" at bounding box center [423, 134] width 28 height 16
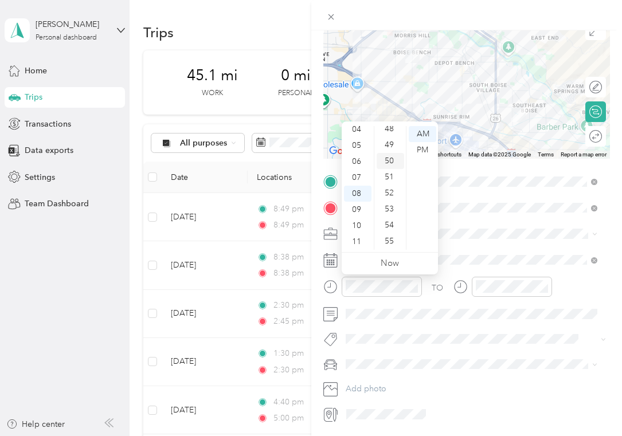
click at [385, 162] on div "50" at bounding box center [391, 161] width 28 height 16
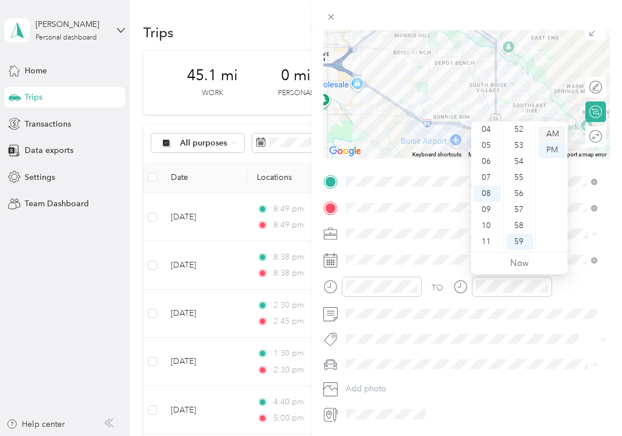
click at [551, 132] on div "AM" at bounding box center [553, 134] width 28 height 16
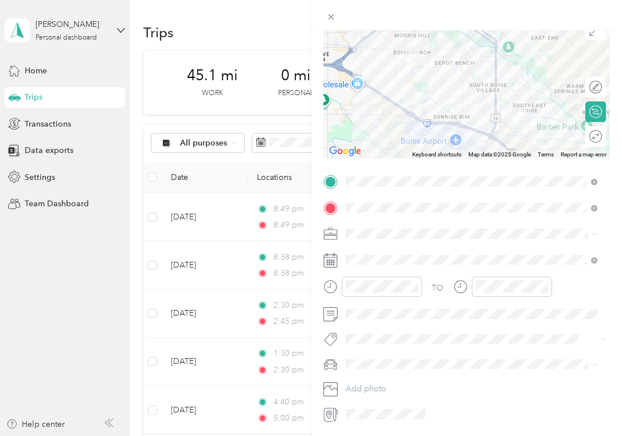
click at [364, 401] on span "Tesla" at bounding box center [359, 403] width 18 height 10
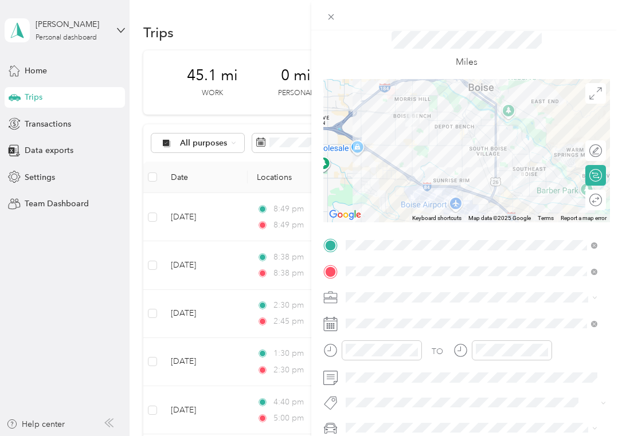
scroll to position [0, 0]
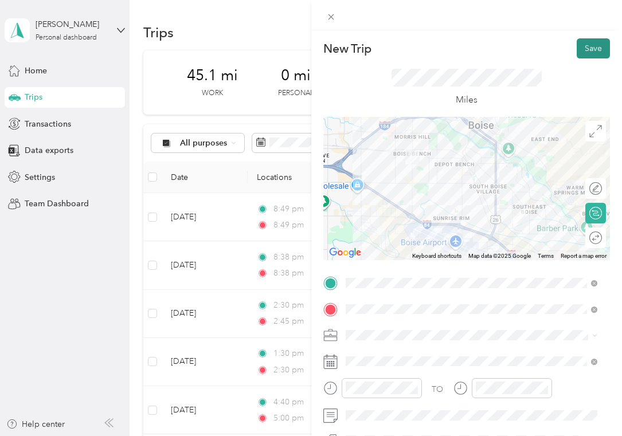
click at [585, 54] on button "Save" at bounding box center [593, 48] width 33 height 20
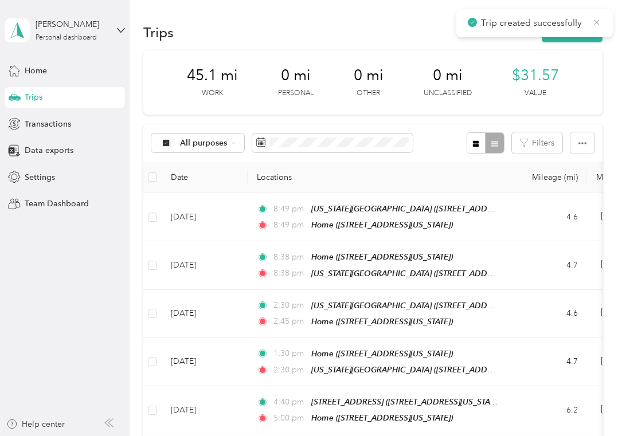
click at [598, 21] on icon at bounding box center [596, 22] width 9 height 10
click at [573, 29] on button "New trip" at bounding box center [572, 32] width 61 height 20
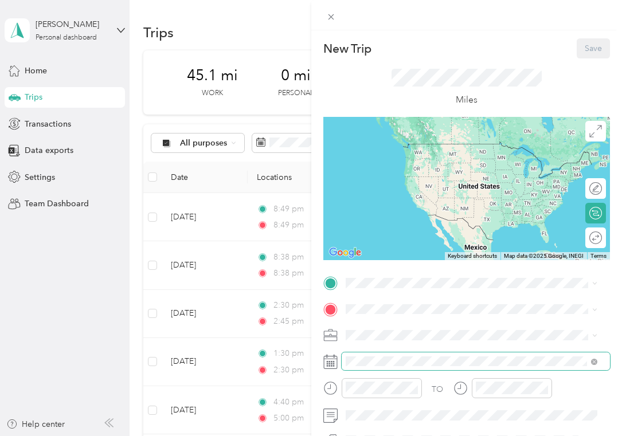
click at [360, 368] on span at bounding box center [476, 362] width 269 height 18
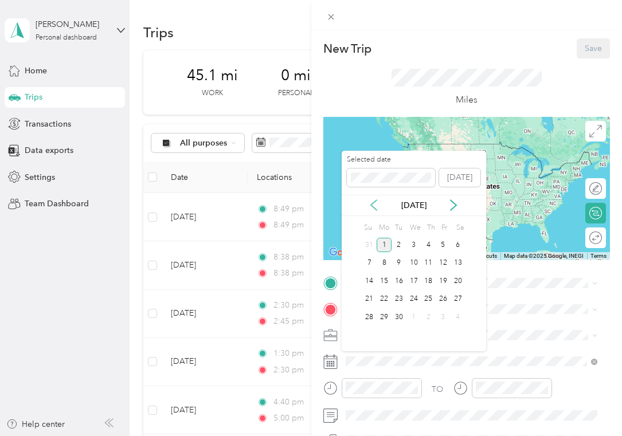
click at [376, 202] on icon at bounding box center [373, 205] width 11 height 11
click at [444, 278] on div "15" at bounding box center [443, 281] width 15 height 14
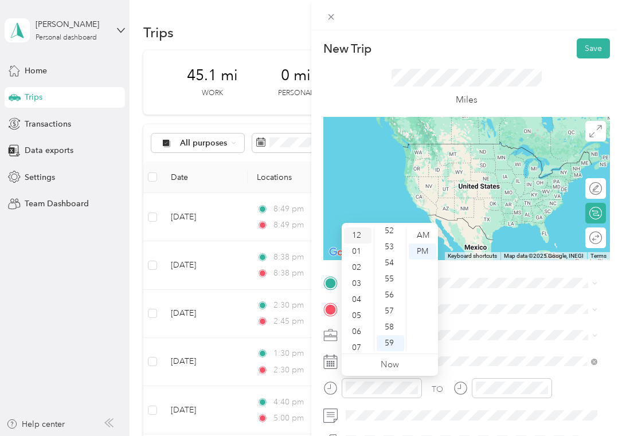
click at [357, 237] on div "12" at bounding box center [358, 236] width 28 height 16
click at [356, 244] on div "01" at bounding box center [358, 252] width 28 height 16
click at [422, 234] on div "AM" at bounding box center [423, 236] width 28 height 16
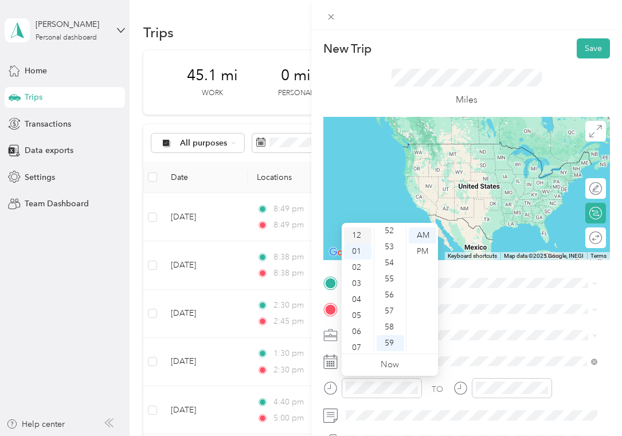
click at [359, 241] on div "12" at bounding box center [358, 236] width 28 height 16
click at [432, 253] on div "PM" at bounding box center [423, 252] width 28 height 16
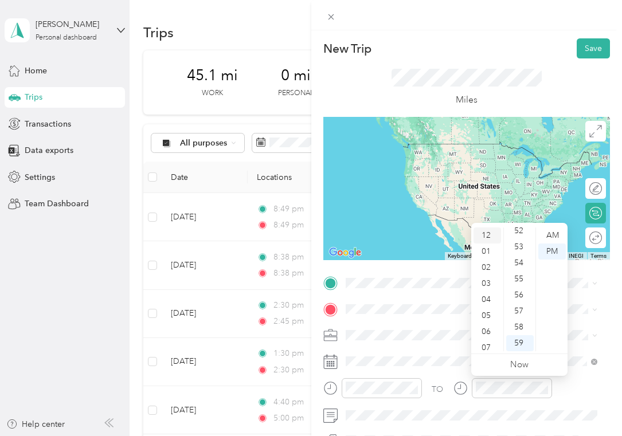
click at [490, 243] on div "12" at bounding box center [488, 236] width 28 height 16
click at [489, 253] on div "01" at bounding box center [488, 252] width 28 height 16
click at [519, 323] on div "15" at bounding box center [520, 325] width 28 height 16
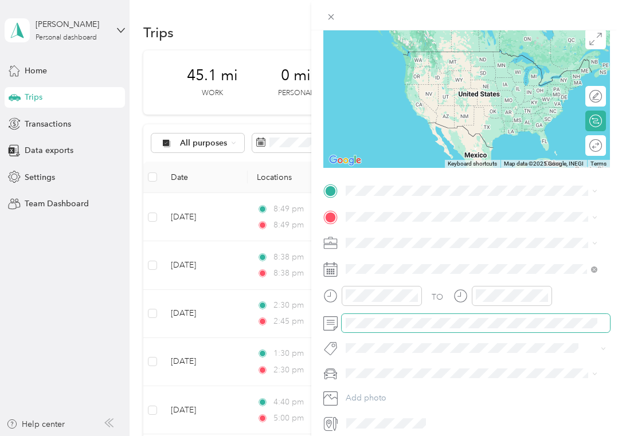
scroll to position [101, 0]
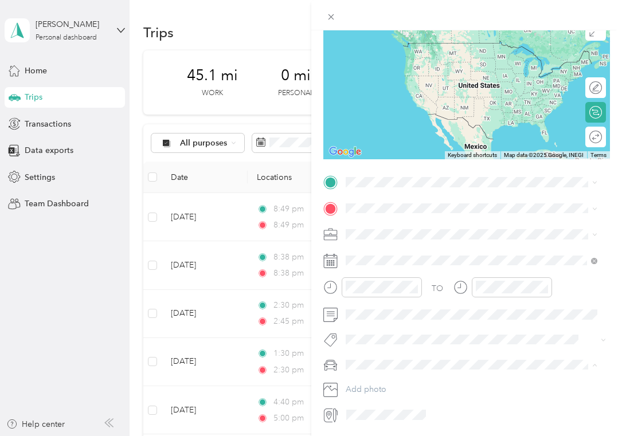
click at [364, 402] on span "Tesla" at bounding box center [359, 405] width 18 height 10
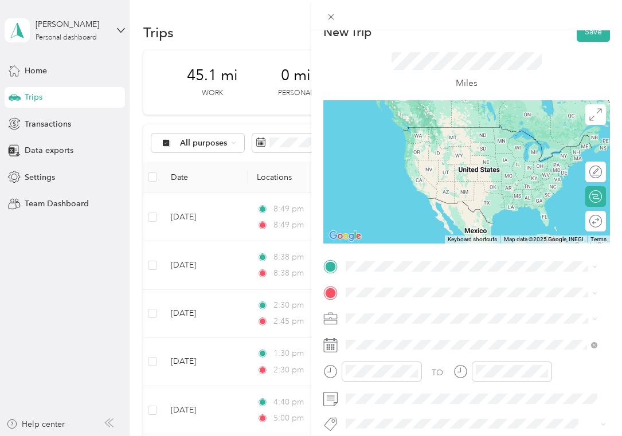
scroll to position [0, 0]
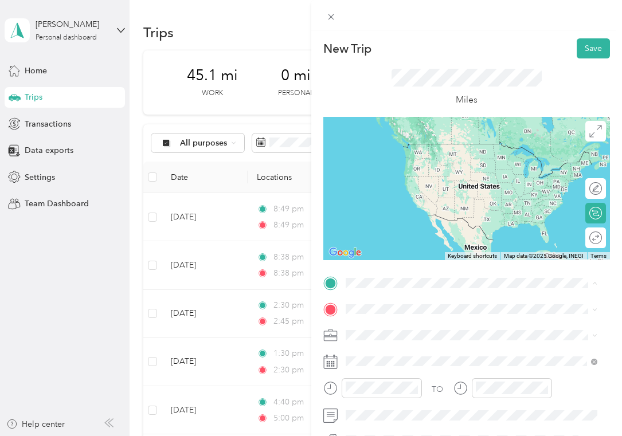
click at [416, 239] on div "[STREET_ADDRESS][GEOGRAPHIC_DATA][STREET_ADDRESS][US_STATE][GEOGRAPHIC_DATA]" at bounding box center [424, 227] width 115 height 24
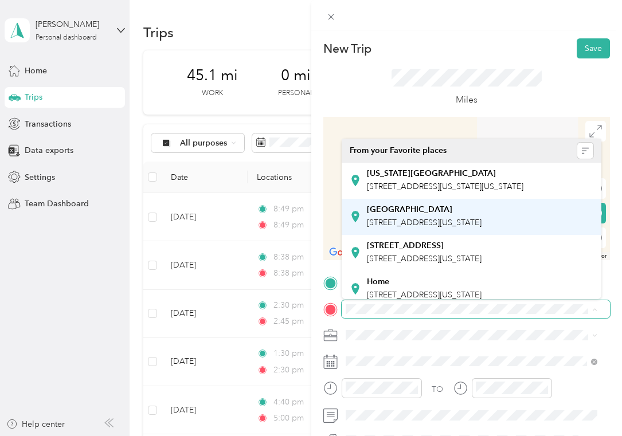
scroll to position [80, 0]
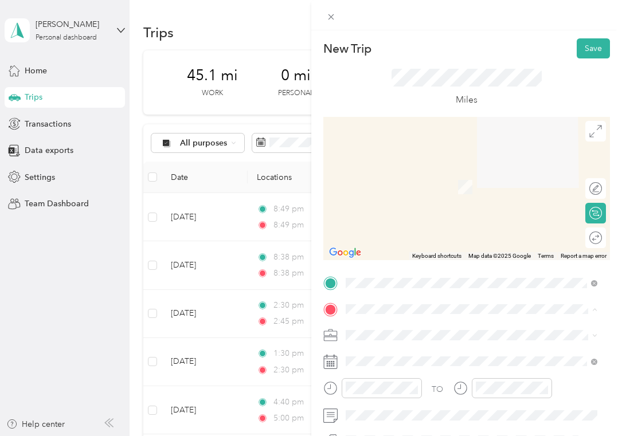
click at [393, 233] on div "Home [STREET_ADDRESS][US_STATE]" at bounding box center [424, 245] width 115 height 24
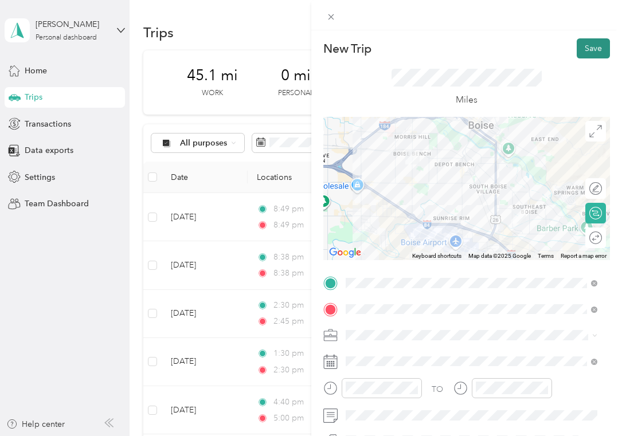
click at [590, 53] on button "Save" at bounding box center [593, 48] width 33 height 20
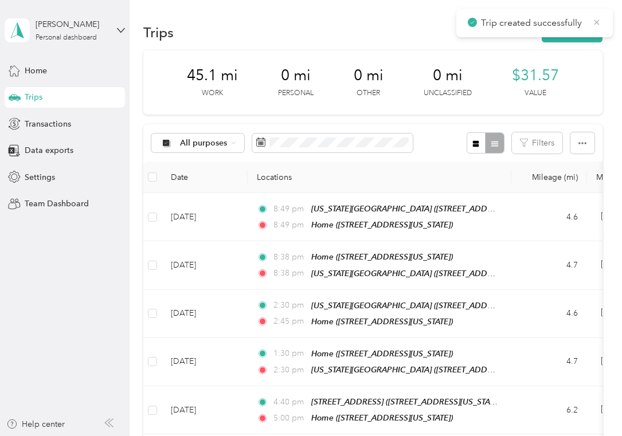
click at [595, 22] on icon at bounding box center [596, 22] width 9 height 10
click at [576, 30] on button "New trip" at bounding box center [572, 32] width 61 height 20
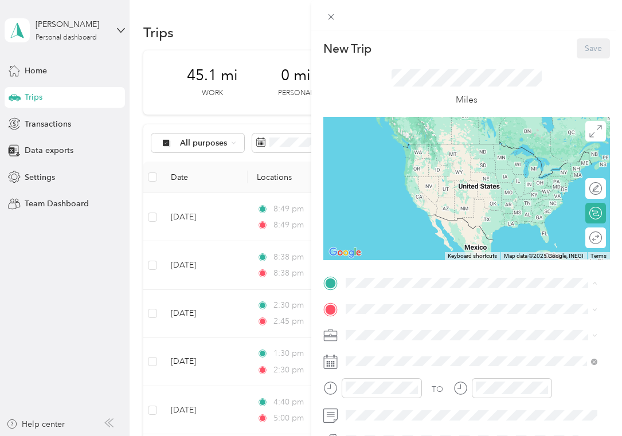
click at [391, 220] on span "[STREET_ADDRESS][US_STATE]" at bounding box center [424, 225] width 115 height 10
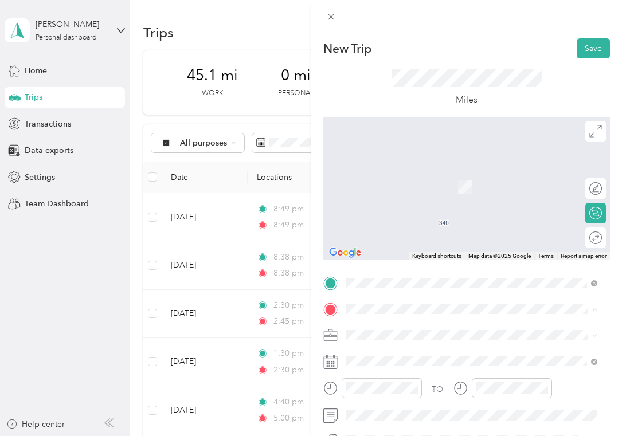
click at [388, 260] on div "[STREET_ADDRESS][GEOGRAPHIC_DATA][STREET_ADDRESS][US_STATE][GEOGRAPHIC_DATA]" at bounding box center [424, 253] width 115 height 24
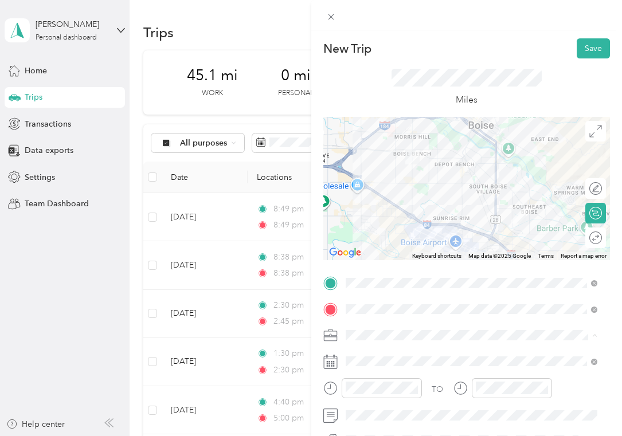
click at [363, 219] on ol "Work Personal Mbm Property Management Physician Other Charity Medical Moving Co…" at bounding box center [472, 245] width 260 height 161
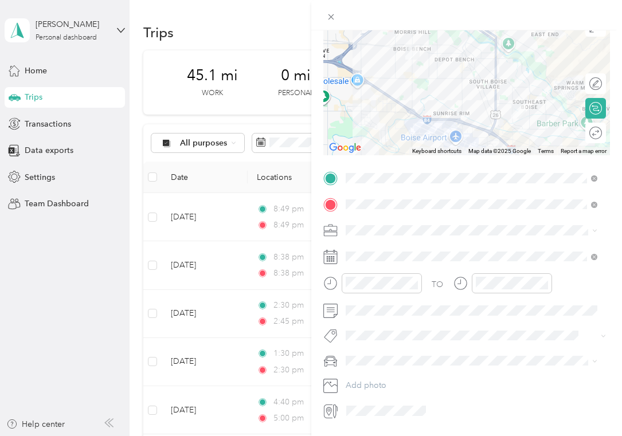
scroll to position [119, 0]
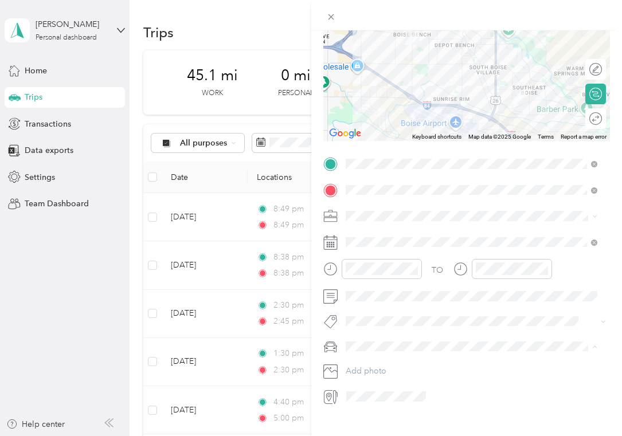
click at [359, 382] on span "Tesla" at bounding box center [359, 387] width 18 height 10
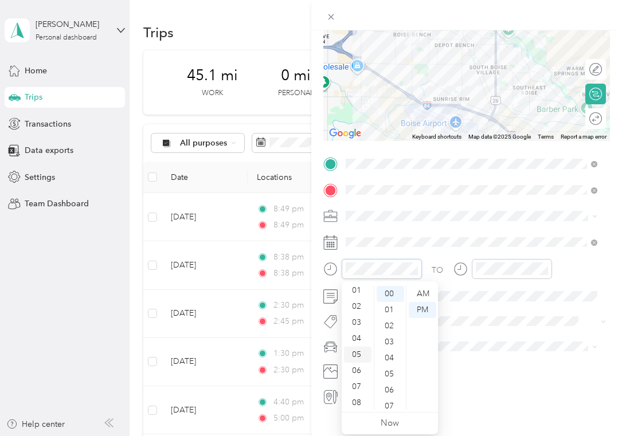
scroll to position [0, 0]
click at [357, 323] on div "02" at bounding box center [358, 326] width 28 height 16
click at [391, 369] on div "45" at bounding box center [391, 365] width 28 height 16
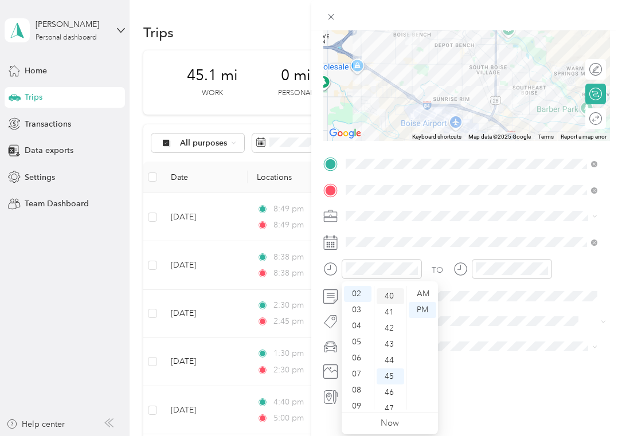
click at [389, 298] on div "40" at bounding box center [391, 296] width 28 height 16
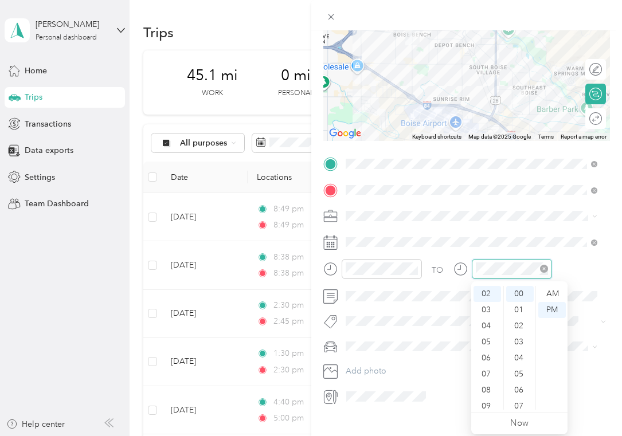
scroll to position [840, 0]
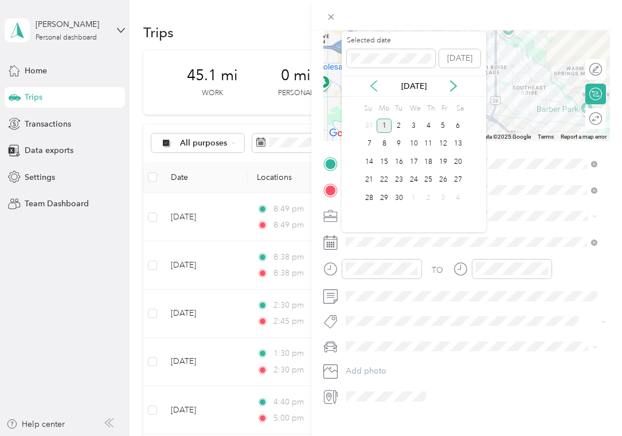
click at [374, 88] on icon at bounding box center [373, 85] width 11 height 11
click at [441, 159] on div "15" at bounding box center [443, 162] width 15 height 14
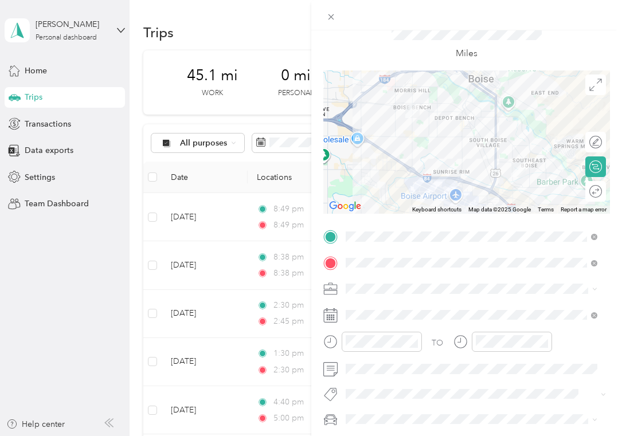
scroll to position [0, 0]
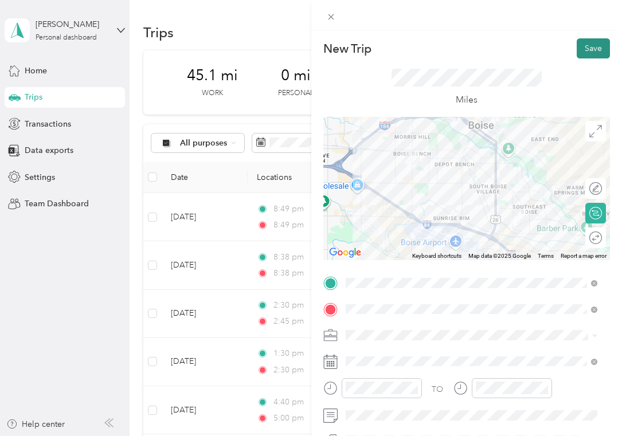
click at [582, 50] on button "Save" at bounding box center [593, 48] width 33 height 20
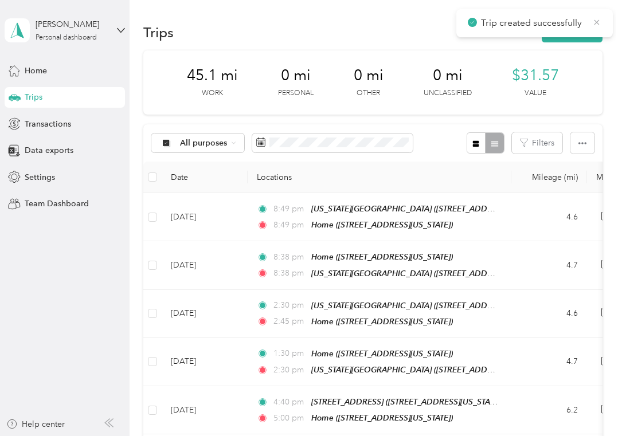
click at [599, 21] on icon at bounding box center [596, 22] width 9 height 10
click at [584, 38] on button "New trip" at bounding box center [572, 32] width 61 height 20
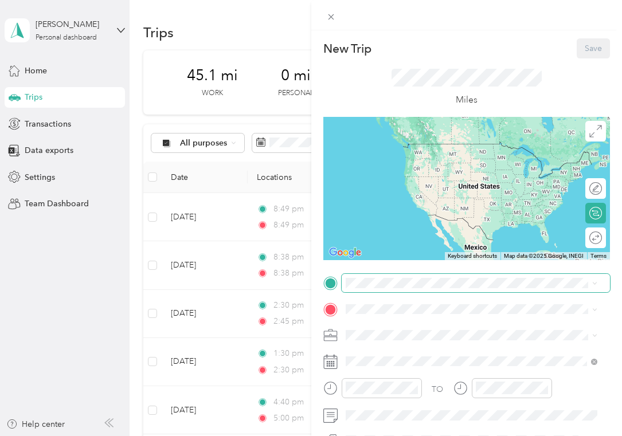
click at [376, 290] on span at bounding box center [476, 283] width 269 height 18
click at [376, 238] on span "[STREET_ADDRESS][US_STATE]" at bounding box center [424, 233] width 115 height 10
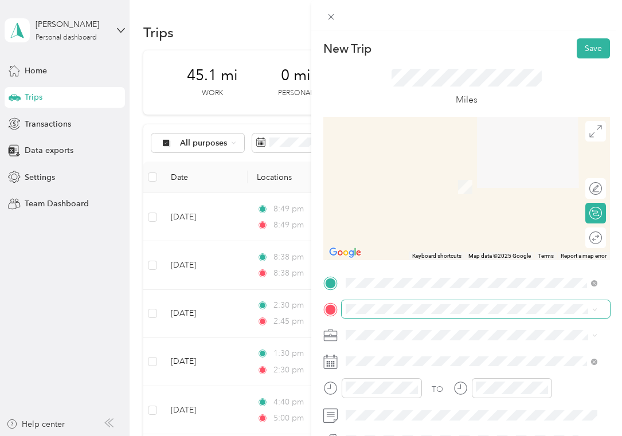
click at [362, 316] on span at bounding box center [476, 310] width 269 height 18
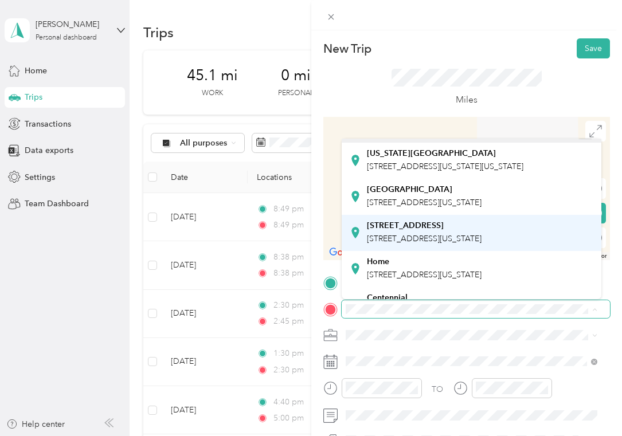
scroll to position [80, 0]
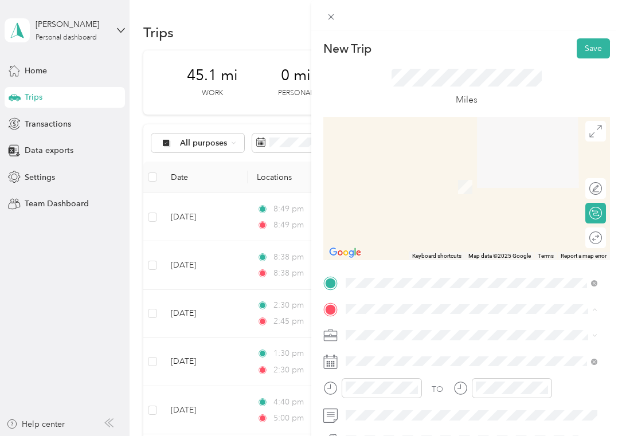
click at [397, 244] on div "Home [STREET_ADDRESS][US_STATE]" at bounding box center [424, 245] width 115 height 24
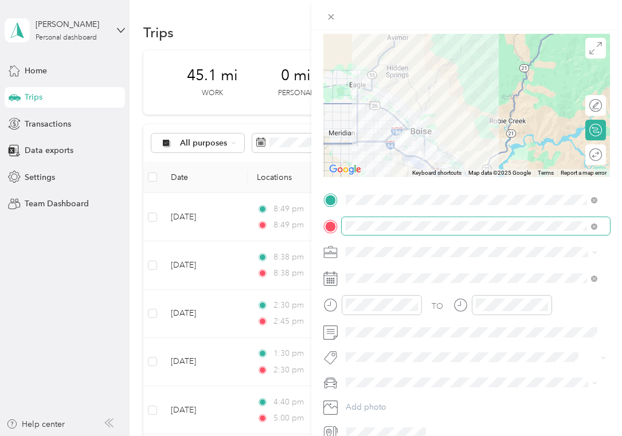
scroll to position [136, 0]
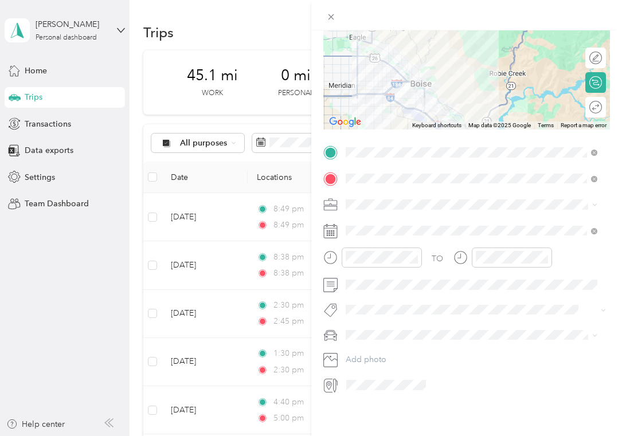
click at [372, 253] on div "Mbm" at bounding box center [472, 257] width 244 height 12
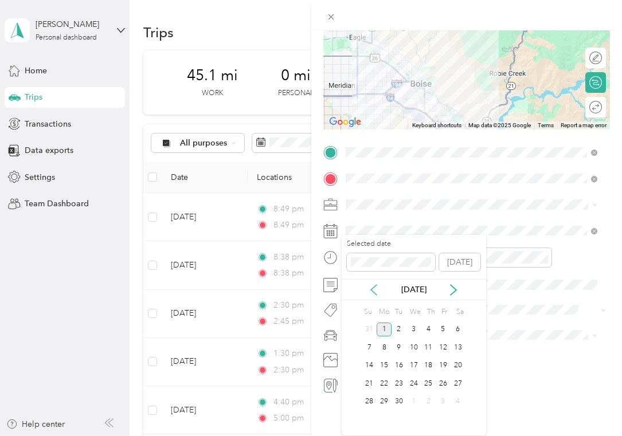
click at [374, 288] on icon at bounding box center [373, 289] width 11 height 11
click at [438, 369] on div "15" at bounding box center [443, 366] width 15 height 14
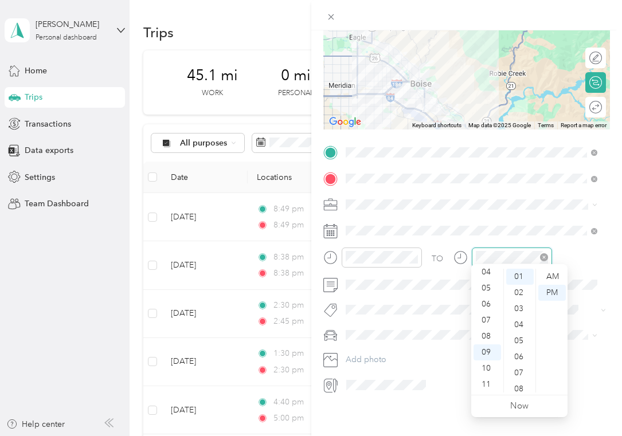
scroll to position [241, 0]
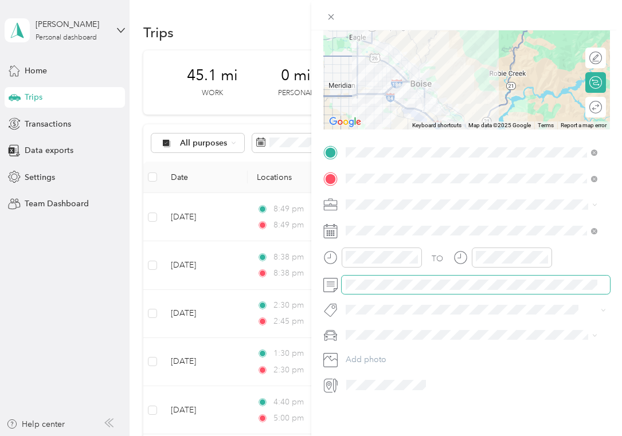
click at [588, 286] on span at bounding box center [476, 285] width 269 height 18
click at [394, 314] on div "TO Add photo" at bounding box center [466, 268] width 287 height 251
click at [388, 367] on div "Tesla" at bounding box center [472, 369] width 244 height 12
click at [386, 376] on span at bounding box center [386, 385] width 88 height 18
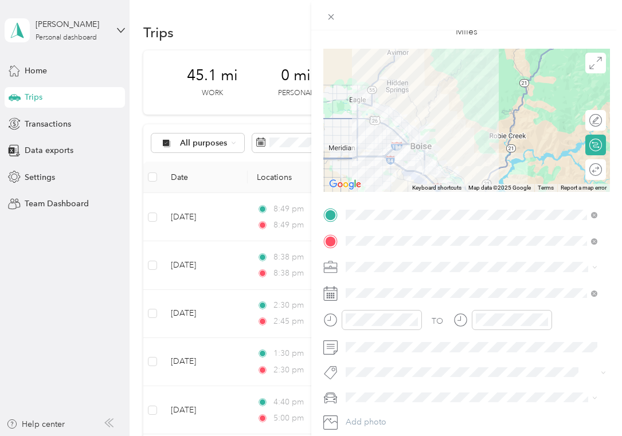
scroll to position [0, 0]
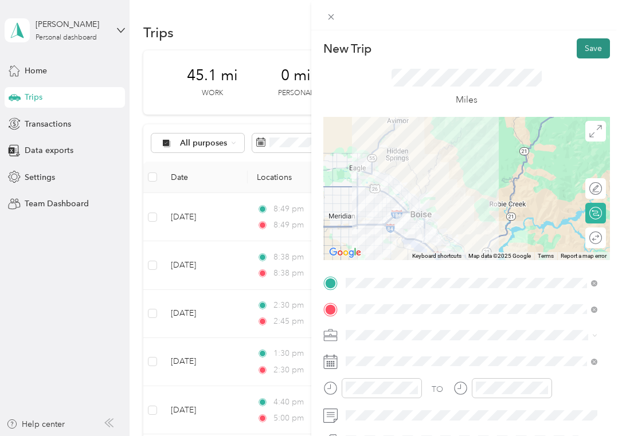
click at [579, 57] on button "Save" at bounding box center [593, 48] width 33 height 20
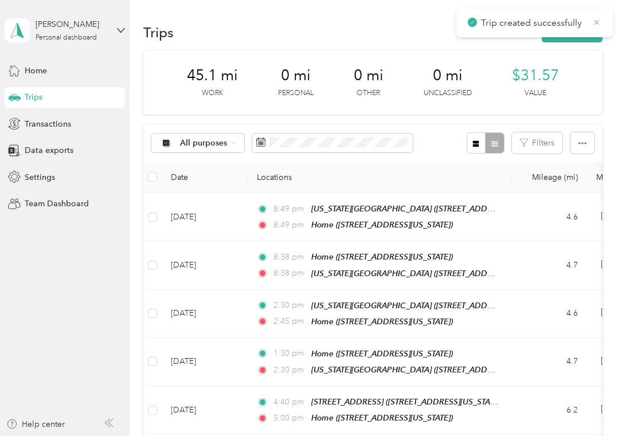
click at [597, 24] on icon at bounding box center [596, 22] width 9 height 10
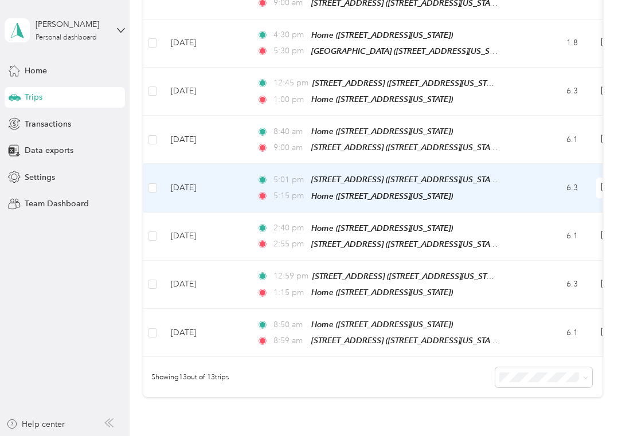
scroll to position [585, 0]
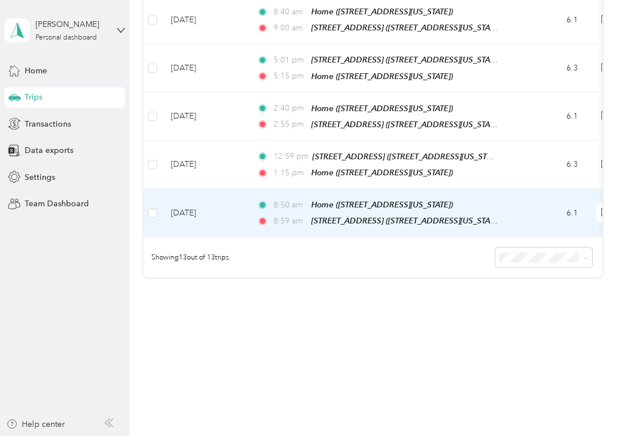
click at [249, 206] on td "8:50 am Home ([STREET_ADDRESS][US_STATE]) 8:59 am [STREET_ADDRESS] ([STREET_ADD…" at bounding box center [380, 213] width 264 height 48
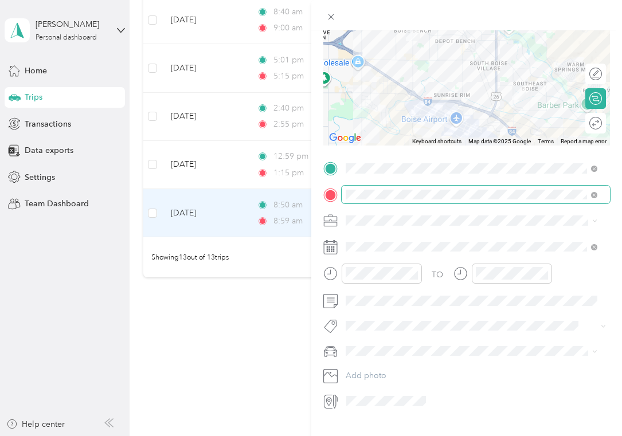
scroll to position [139, 0]
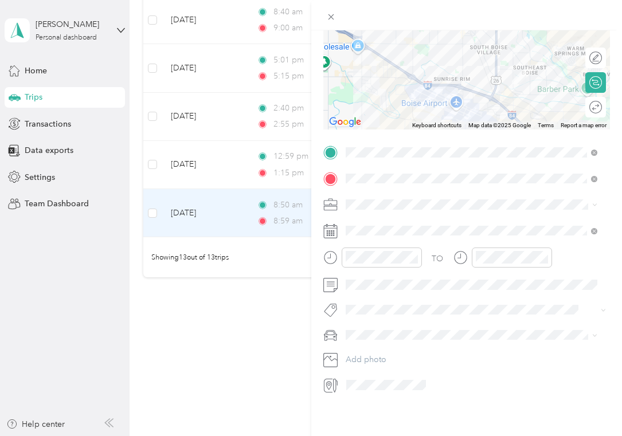
click at [232, 162] on div "Trip details Save This trip cannot be edited because it is either under review,…" at bounding box center [311, 218] width 622 height 436
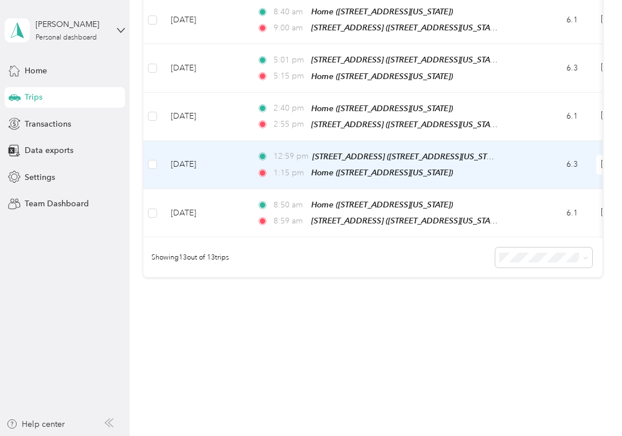
click at [232, 162] on td "[DATE]" at bounding box center [205, 165] width 86 height 48
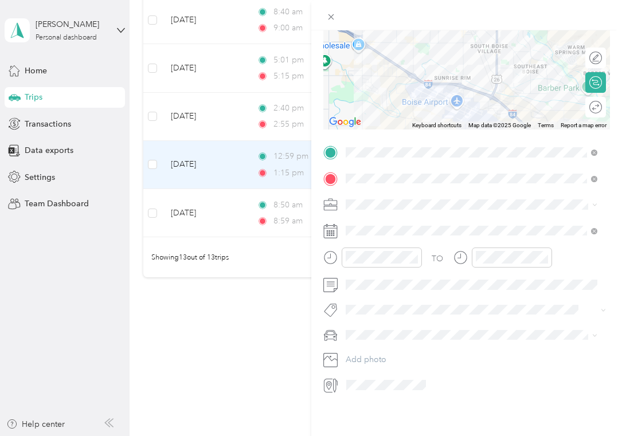
scroll to position [139, 0]
click at [217, 127] on div "Trip details Save This trip cannot be edited because it is either under review,…" at bounding box center [311, 218] width 622 height 436
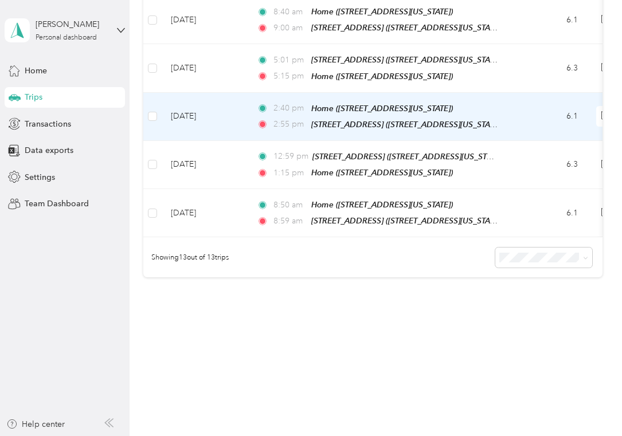
click at [217, 107] on td "[DATE]" at bounding box center [205, 117] width 86 height 48
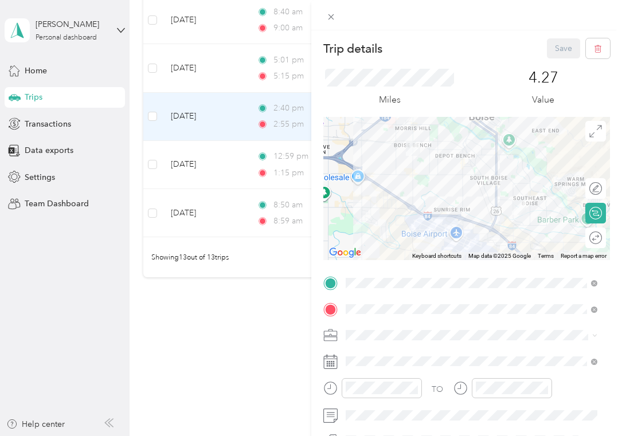
click at [206, 68] on div "Trip details Save This trip cannot be edited because it is either under review,…" at bounding box center [311, 218] width 622 height 436
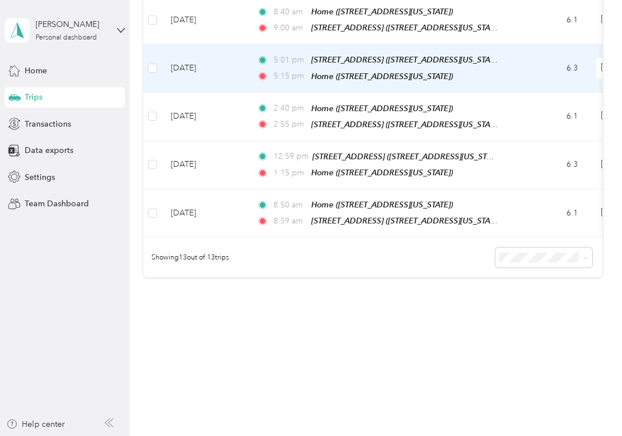
click at [206, 68] on td "[DATE]" at bounding box center [205, 68] width 86 height 48
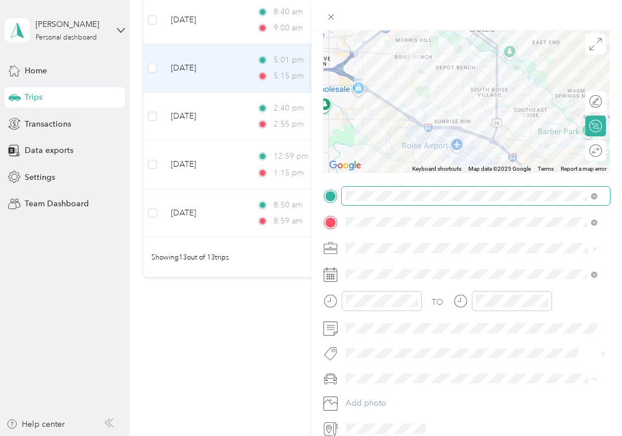
scroll to position [139, 0]
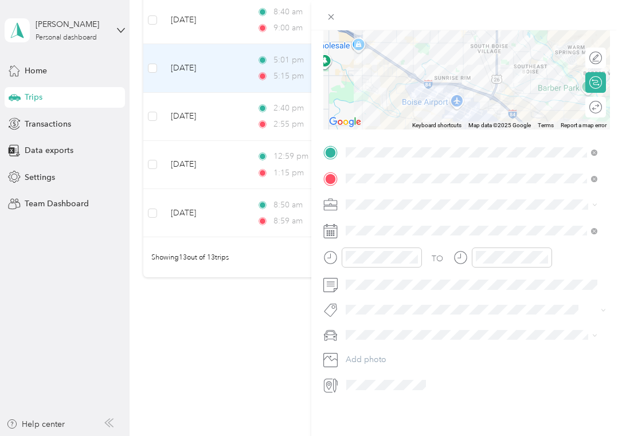
click at [247, 169] on div "Trip details Save This trip cannot be edited because it is either under review,…" at bounding box center [311, 218] width 622 height 436
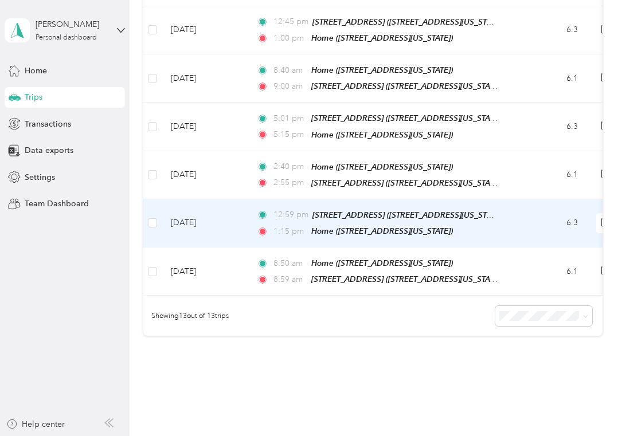
scroll to position [494, 0]
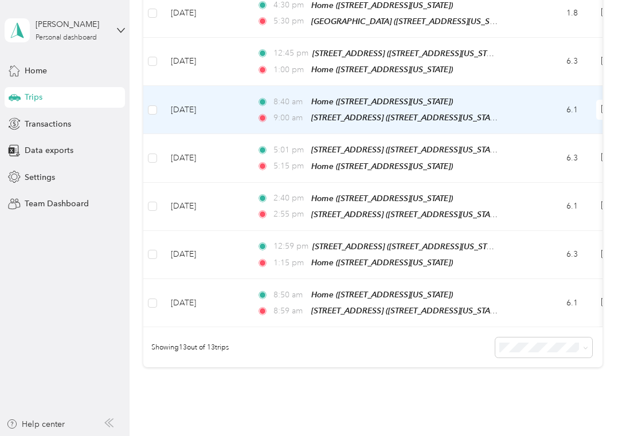
click at [228, 92] on td "[DATE]" at bounding box center [205, 110] width 86 height 48
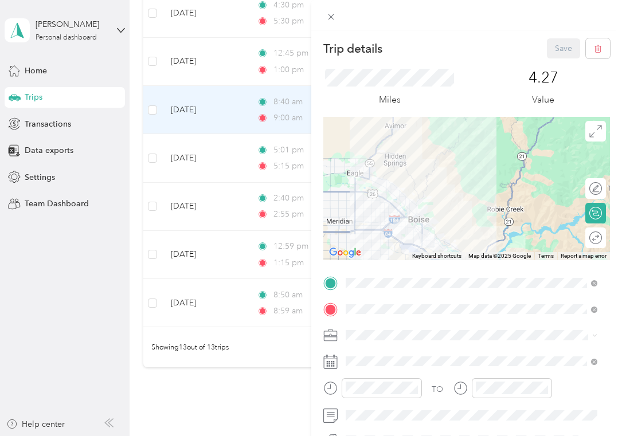
click at [225, 73] on div "Trip details Save This trip cannot be edited because it is either under review,…" at bounding box center [311, 218] width 622 height 436
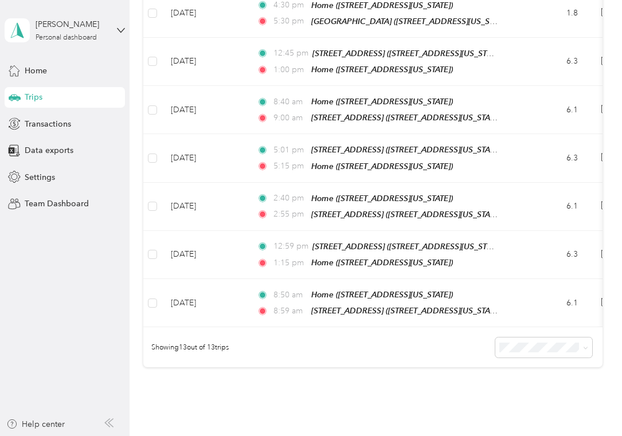
click at [225, 73] on td "[DATE]" at bounding box center [205, 62] width 86 height 48
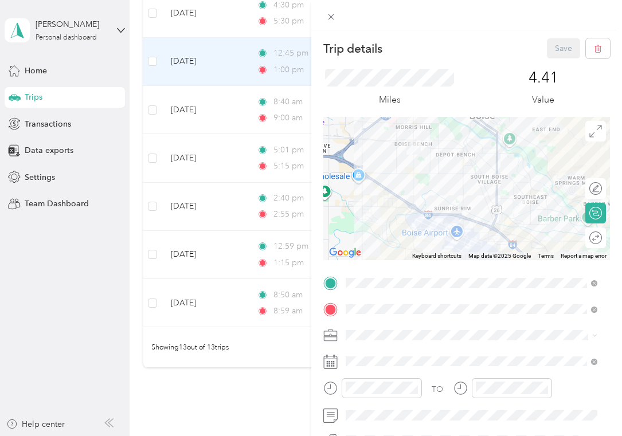
click at [219, 29] on div "Trip details Save This trip cannot be edited because it is either under review,…" at bounding box center [311, 218] width 622 height 436
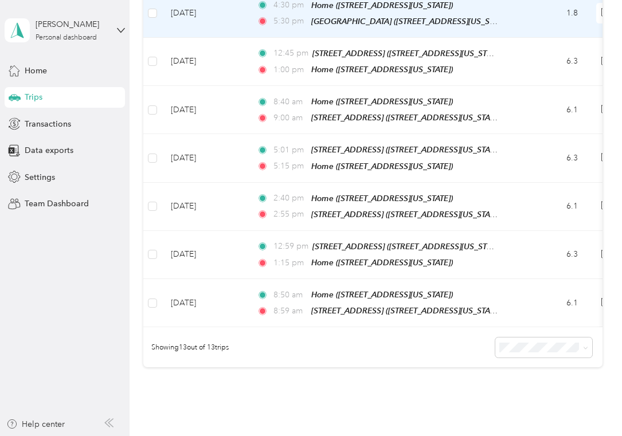
click at [219, 28] on td "[DATE]" at bounding box center [205, 14] width 86 height 48
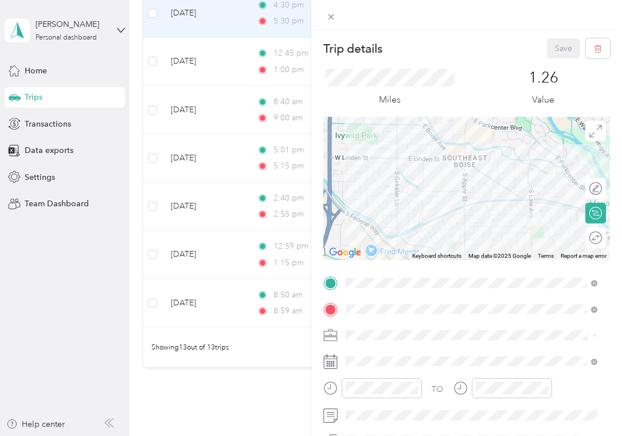
click at [208, 88] on div "Trip details Save This trip cannot be edited because it is either under review,…" at bounding box center [311, 218] width 622 height 436
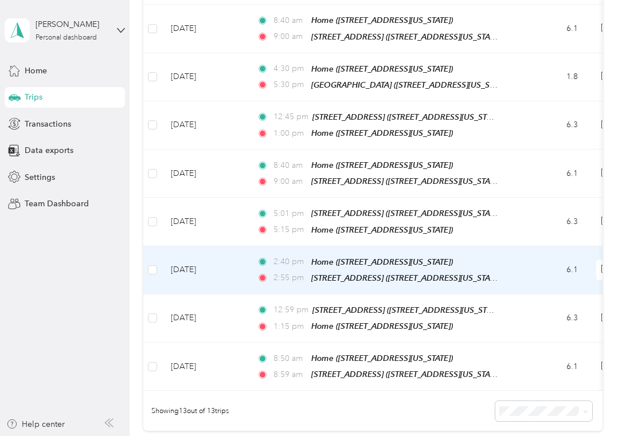
scroll to position [295, 0]
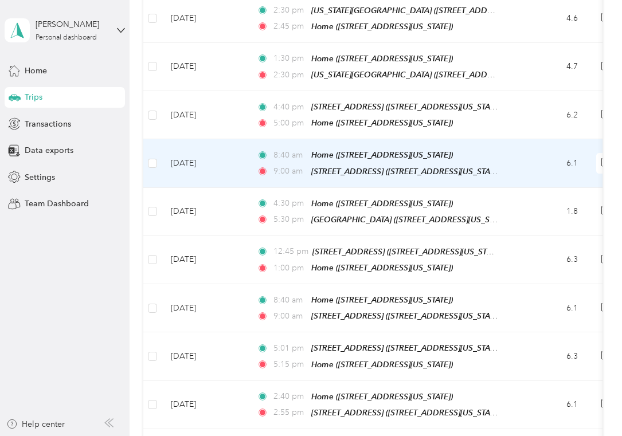
click at [208, 150] on td "[DATE]" at bounding box center [205, 163] width 86 height 48
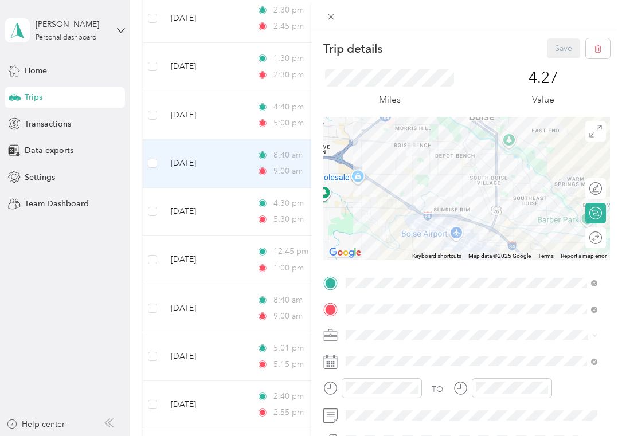
click at [206, 112] on div "Trip details Save This trip cannot be edited because it is either under review,…" at bounding box center [311, 218] width 622 height 436
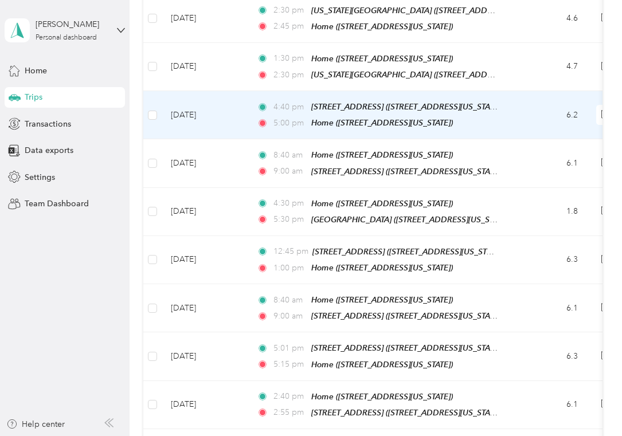
click at [206, 112] on td "[DATE]" at bounding box center [205, 115] width 86 height 48
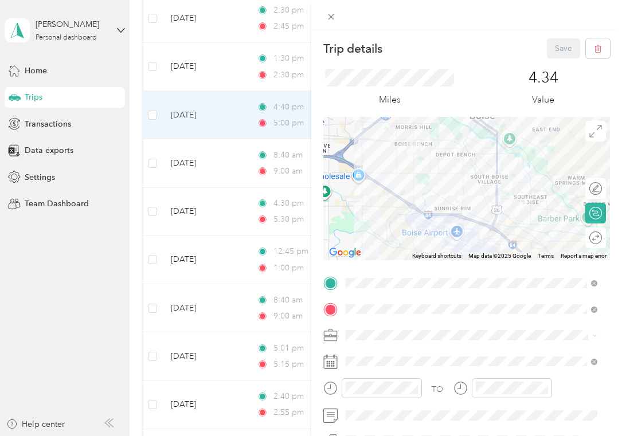
click at [207, 71] on div "Trip details Save This trip cannot be edited because it is either under review,…" at bounding box center [311, 218] width 622 height 436
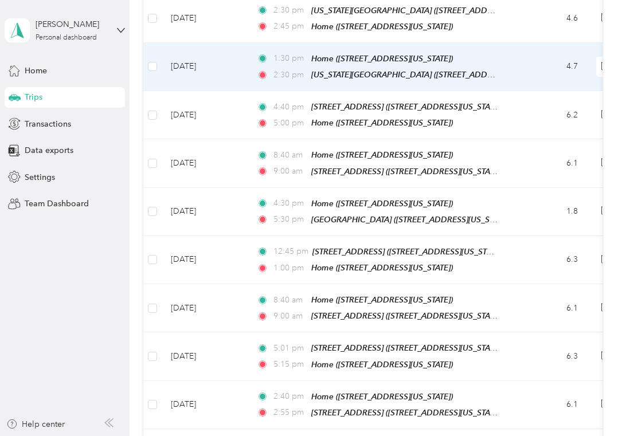
click at [207, 71] on td "[DATE]" at bounding box center [205, 67] width 86 height 48
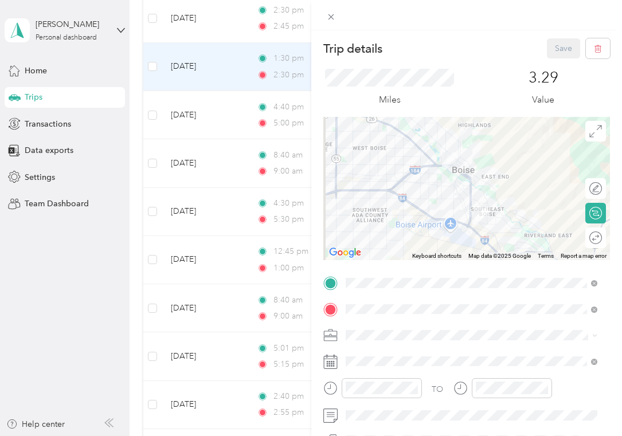
click at [207, 71] on div "Trip details Save This trip cannot be edited because it is either under review,…" at bounding box center [311, 218] width 622 height 436
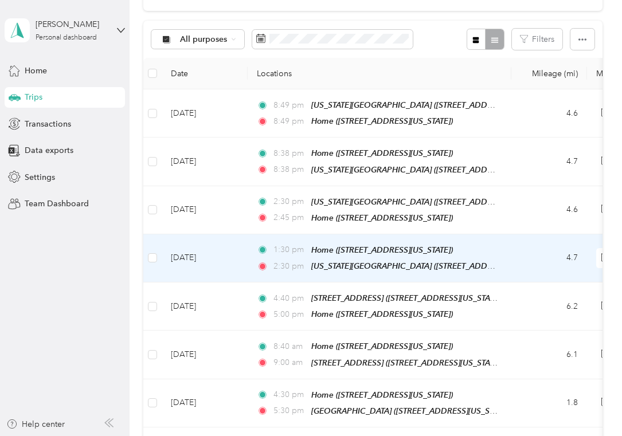
scroll to position [92, 0]
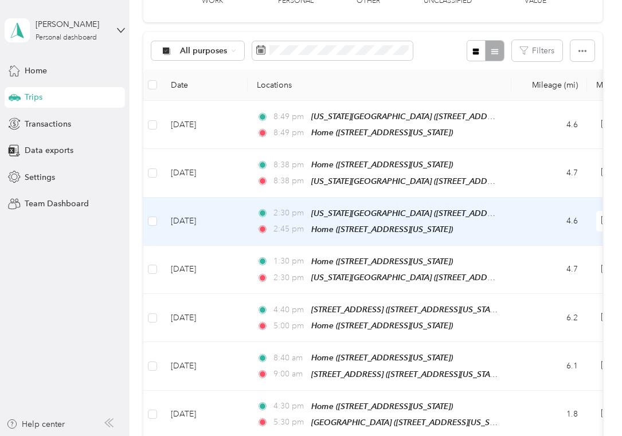
click at [195, 233] on td "[DATE]" at bounding box center [205, 222] width 86 height 48
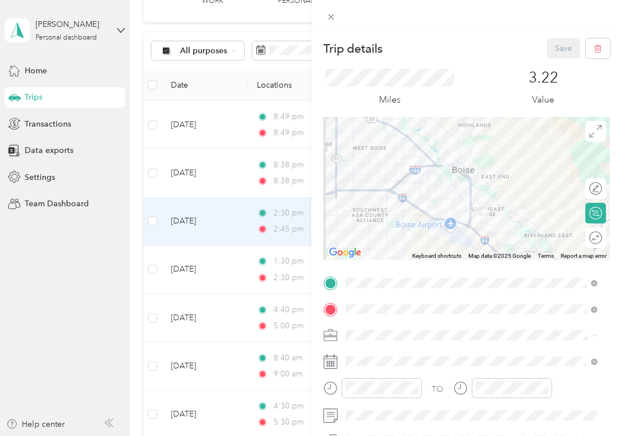
click at [201, 196] on div "Trip details Save This trip cannot be edited because it is either under review,…" at bounding box center [311, 218] width 622 height 436
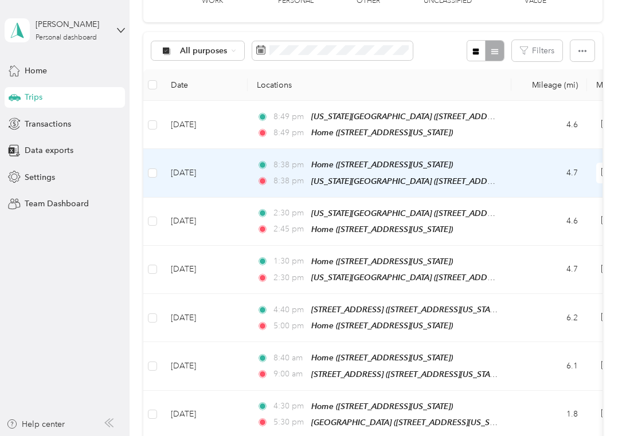
click at [203, 177] on td "[DATE]" at bounding box center [205, 173] width 86 height 48
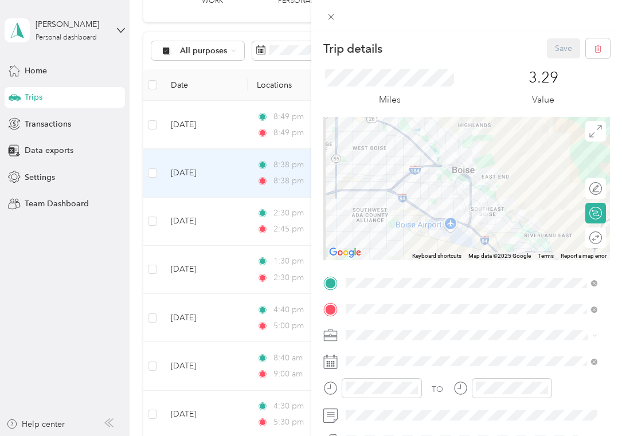
click at [198, 146] on div "Trip details Save This trip cannot be edited because it is either under review,…" at bounding box center [311, 218] width 622 height 436
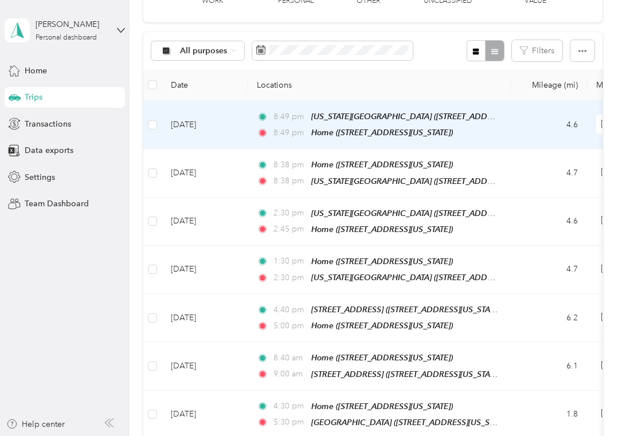
click at [198, 142] on td "[DATE]" at bounding box center [205, 125] width 86 height 48
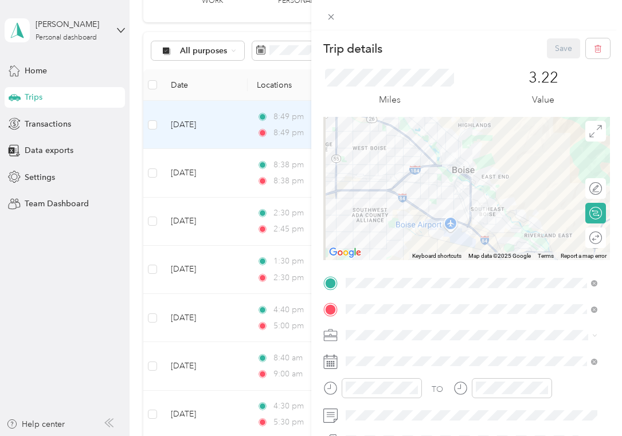
click at [193, 265] on div "Trip details Save This trip cannot be edited because it is either under review,…" at bounding box center [311, 218] width 622 height 436
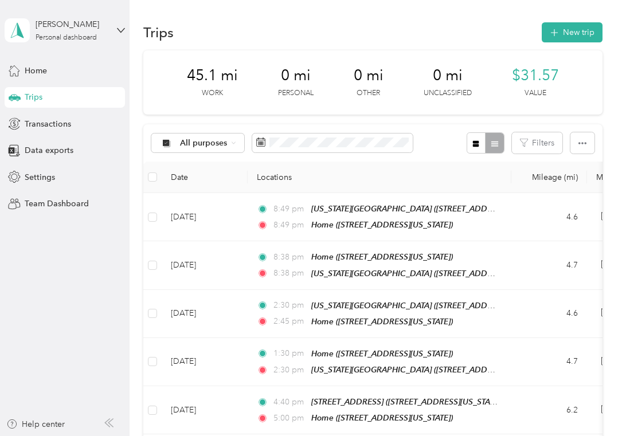
click at [112, 29] on div "[PERSON_NAME] Personal dashboard" at bounding box center [65, 30] width 120 height 40
click at [68, 209] on span "Team Dashboard" at bounding box center [57, 204] width 64 height 12
